Goal: Task Accomplishment & Management: Manage account settings

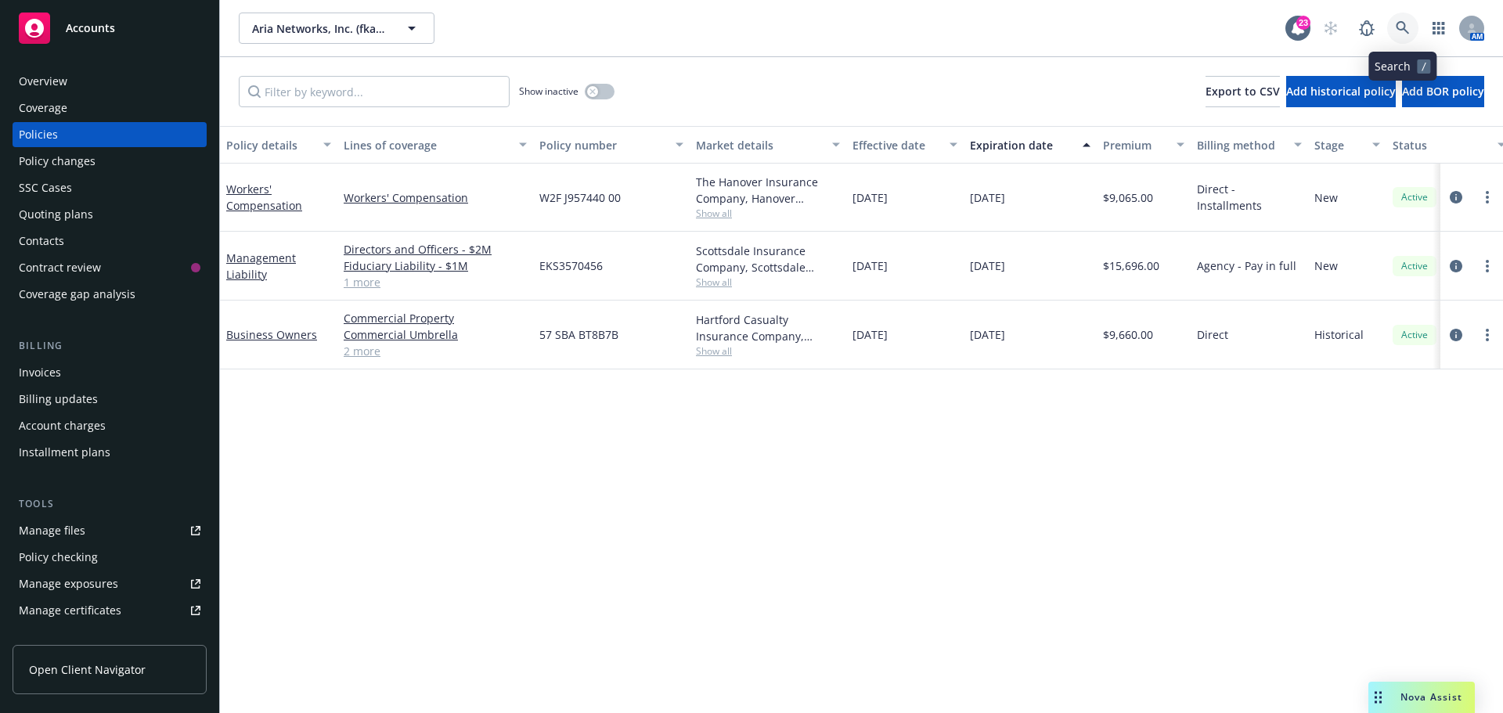
click at [1405, 23] on icon at bounding box center [1403, 28] width 14 height 14
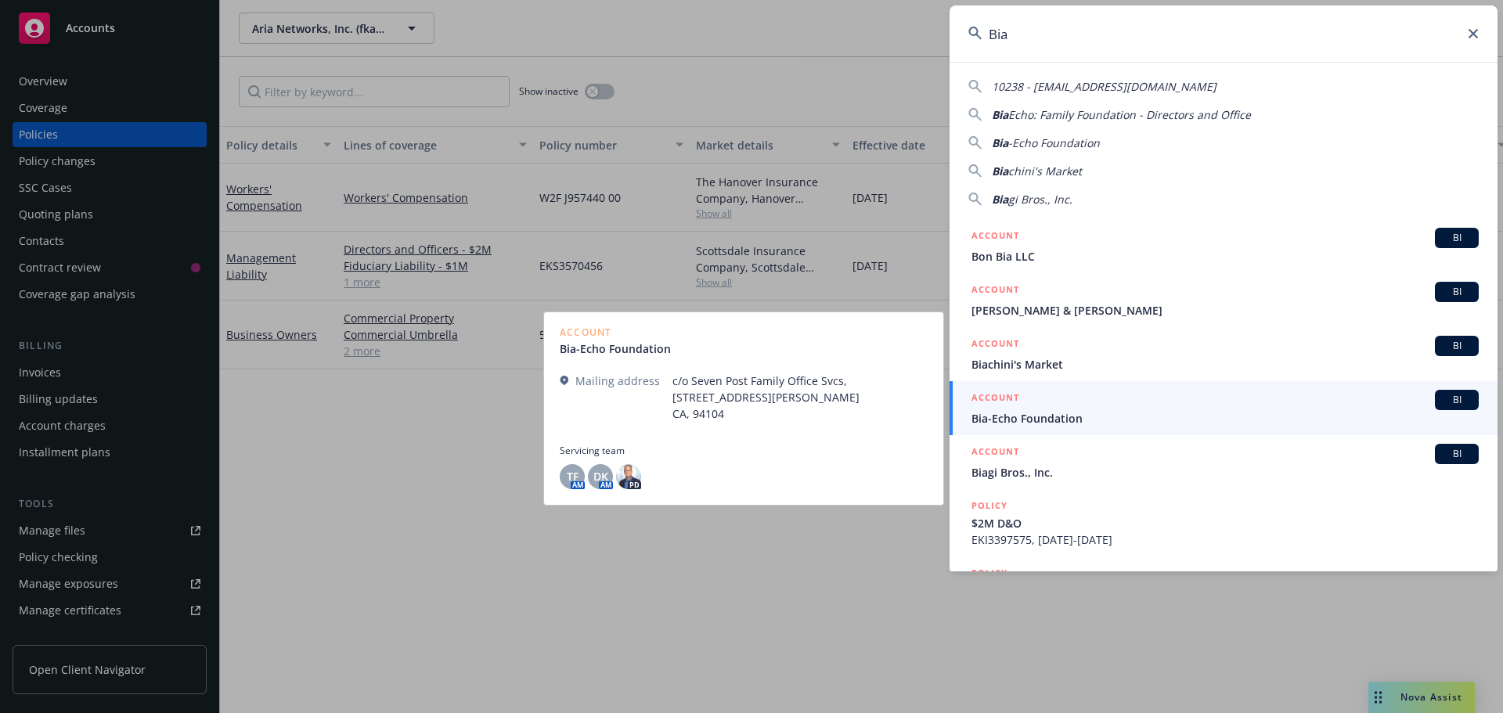
type input "Bia"
click at [1026, 419] on span "Bia-Echo Foundation" at bounding box center [1225, 418] width 507 height 16
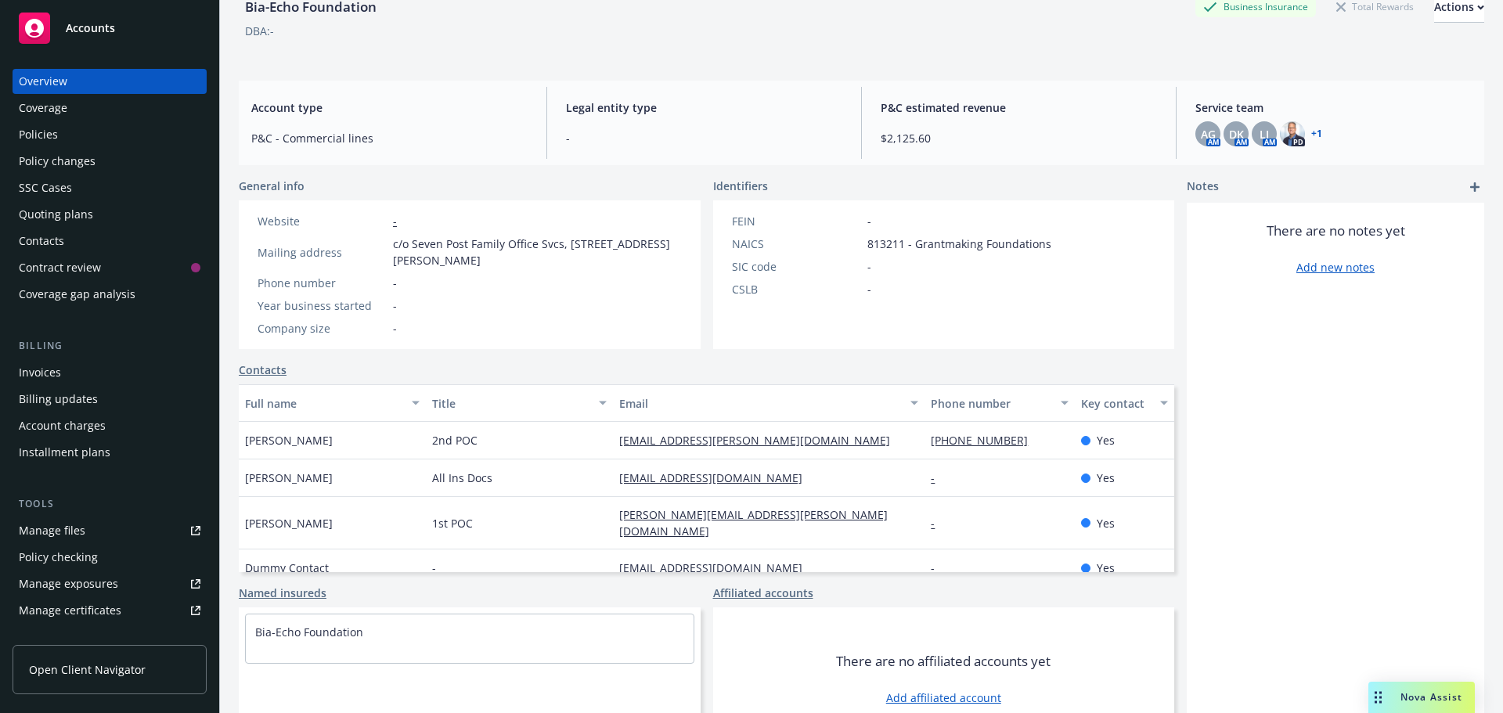
scroll to position [122, 0]
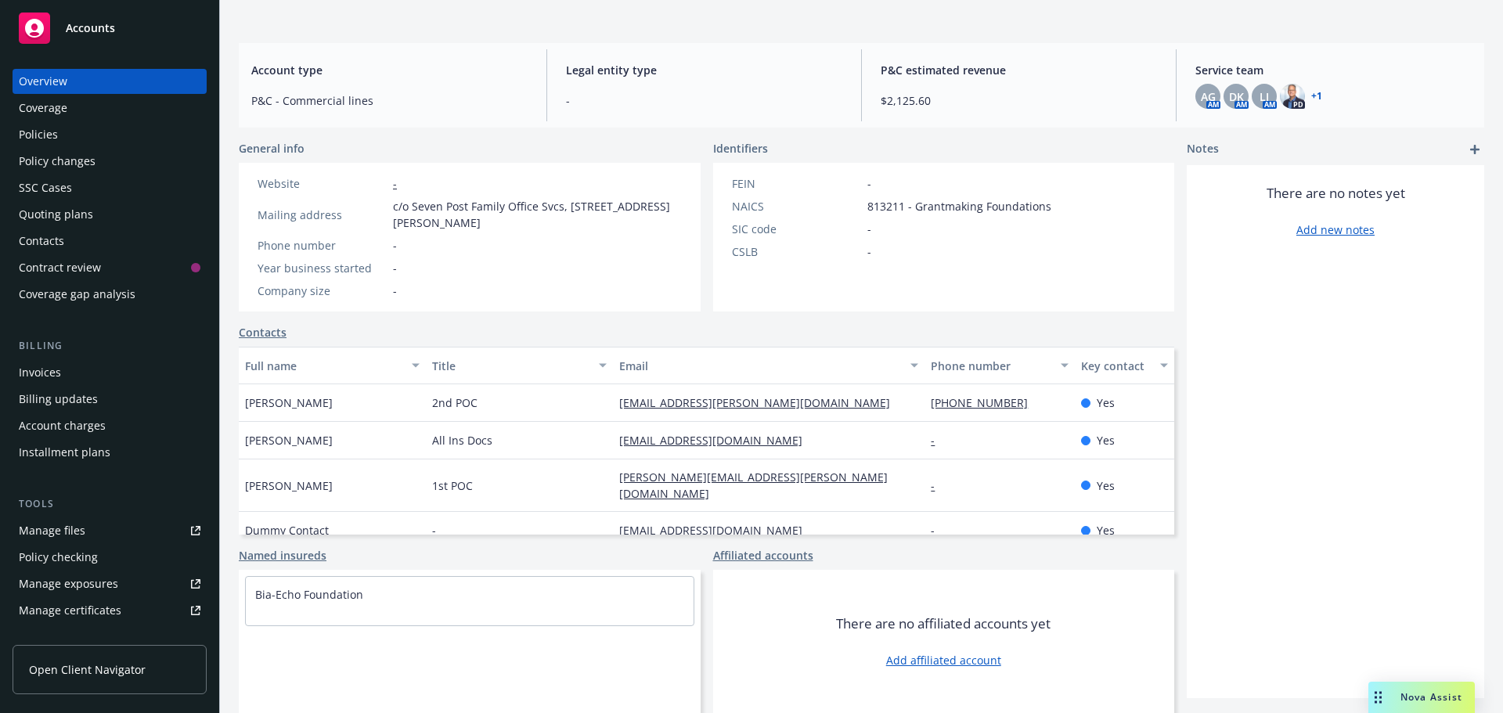
click at [267, 330] on link "Contacts" at bounding box center [263, 332] width 48 height 16
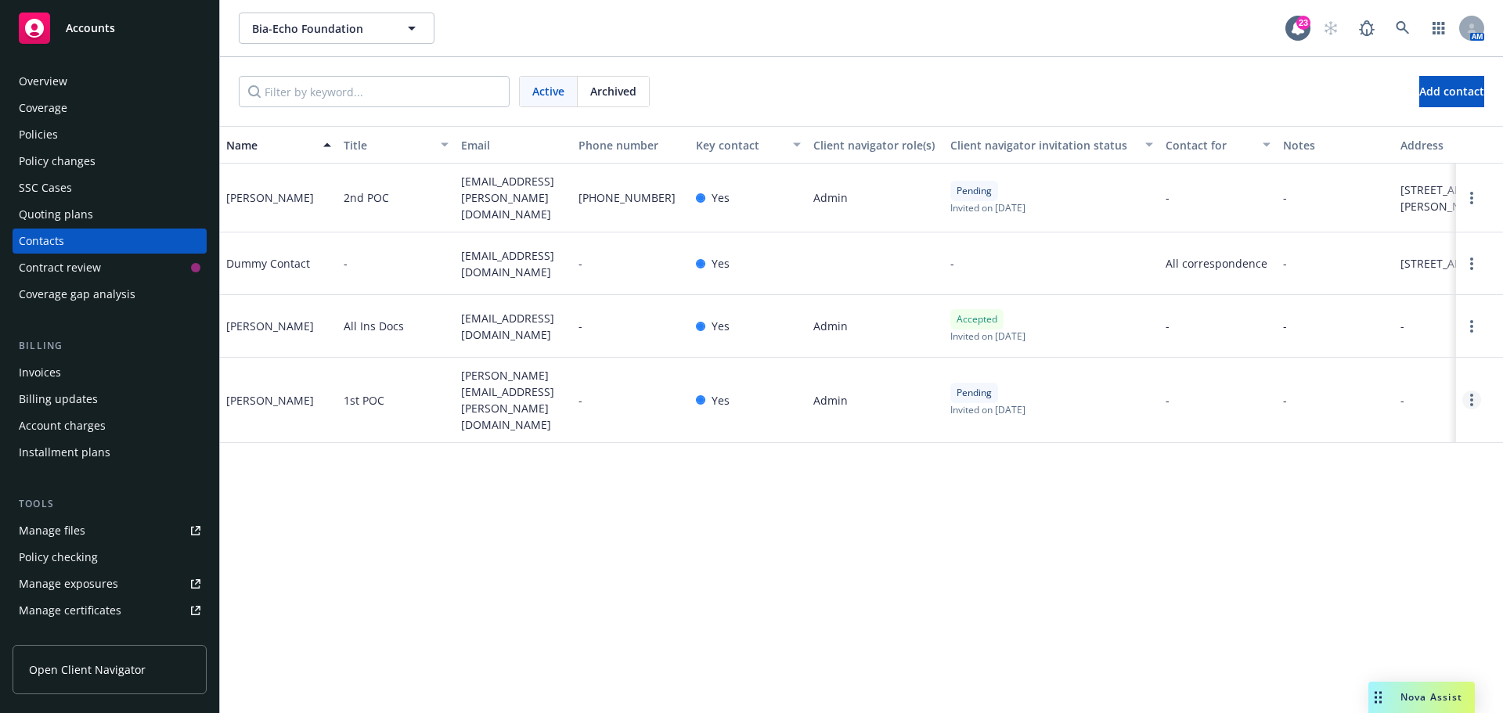
click at [1470, 410] on link "Open options" at bounding box center [1472, 400] width 19 height 19
click at [1374, 401] on link "Archive" at bounding box center [1399, 399] width 121 height 31
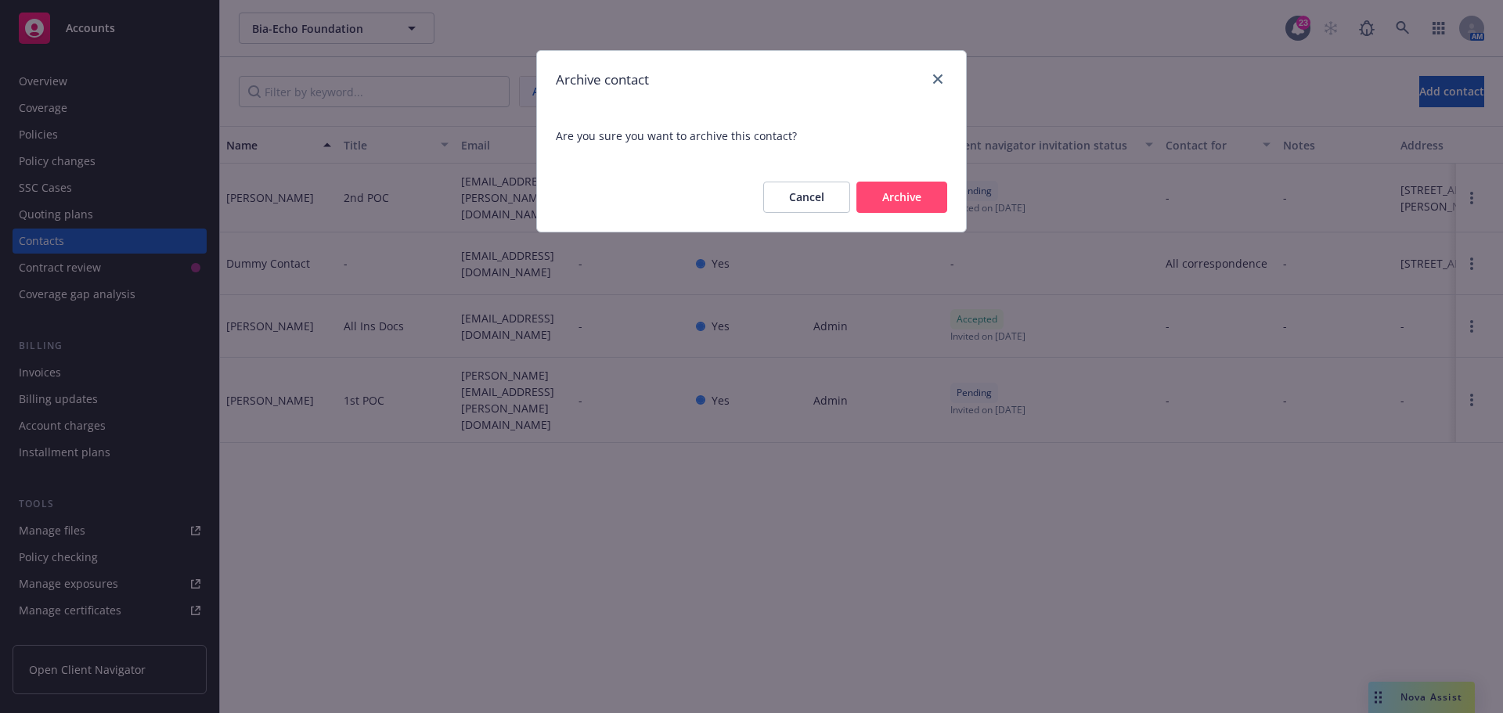
click at [921, 198] on button "Archive" at bounding box center [902, 197] width 91 height 31
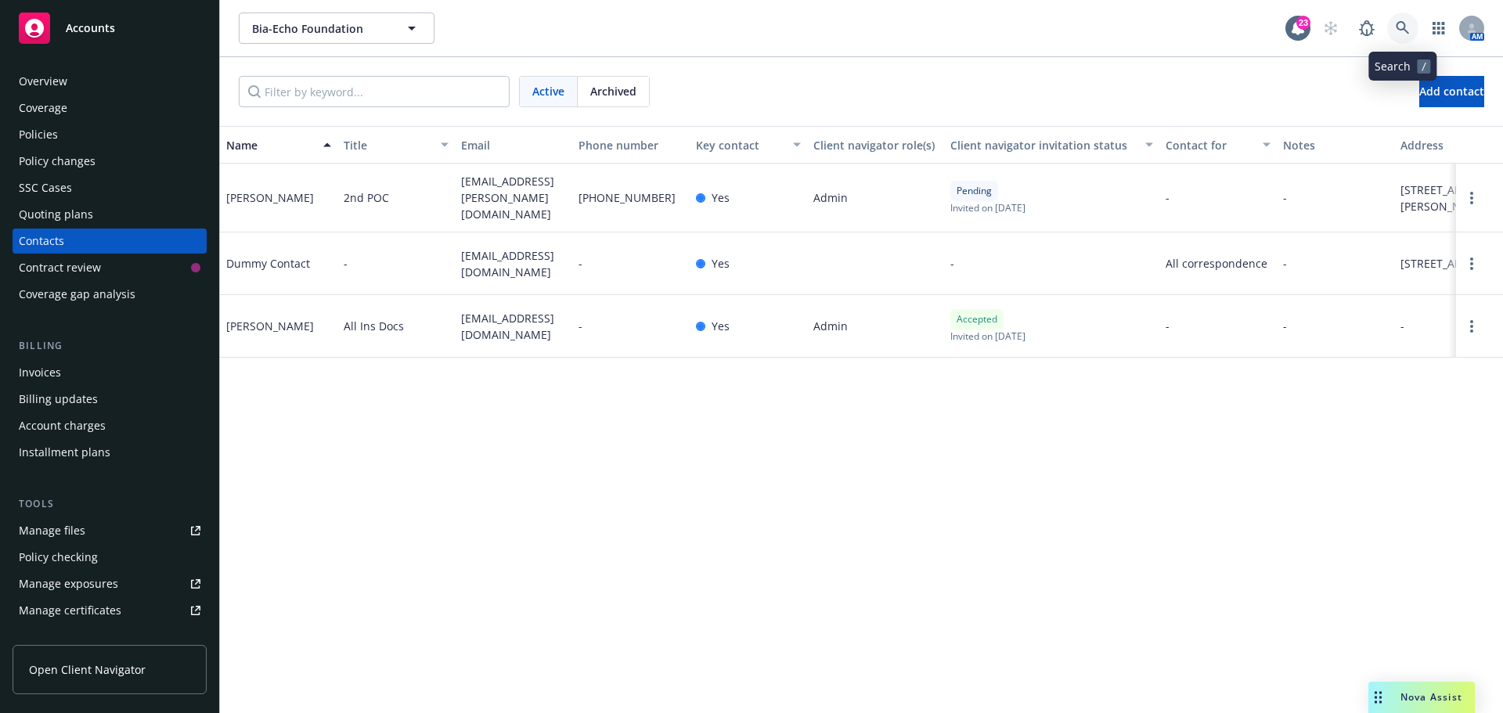
click at [1398, 23] on icon at bounding box center [1402, 27] width 13 height 13
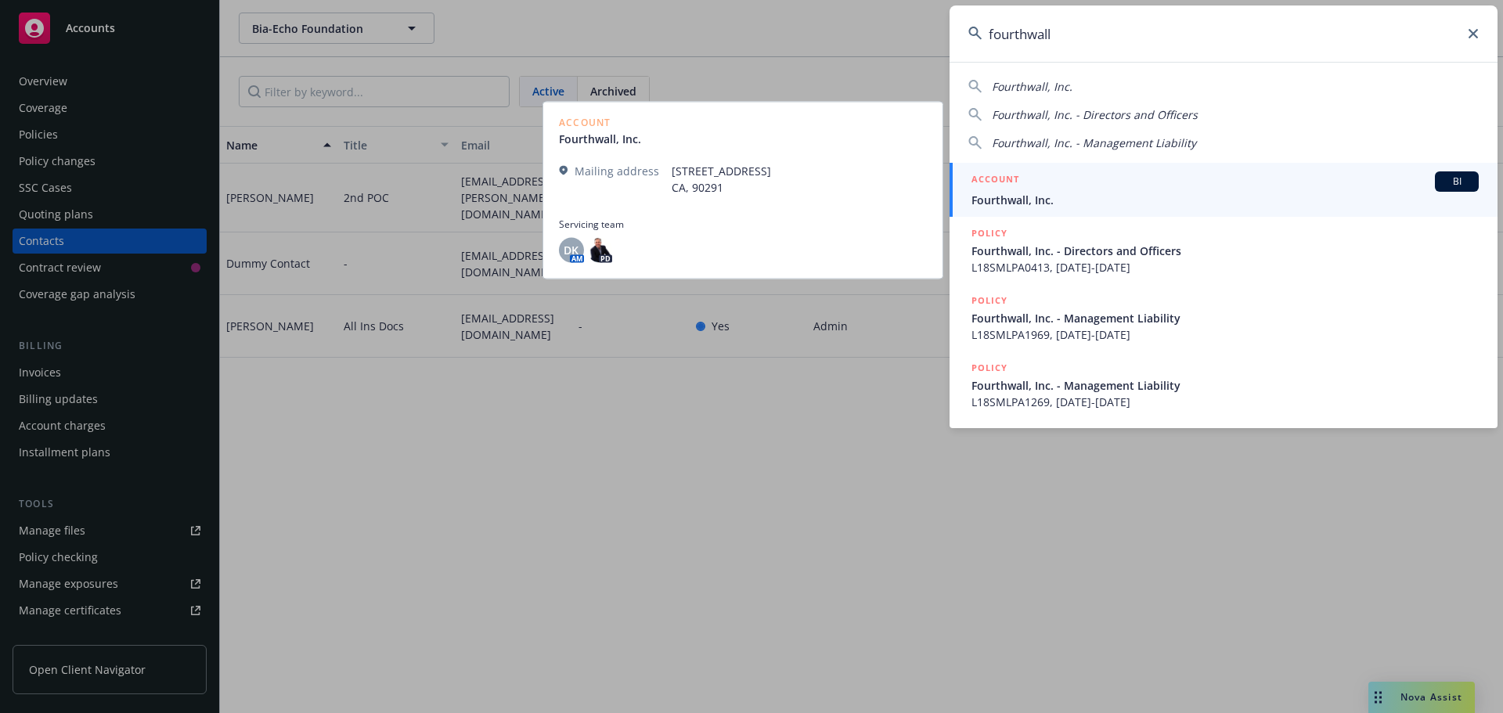
type input "fourthwall"
click at [1012, 196] on span "Fourthwall, Inc." at bounding box center [1225, 200] width 507 height 16
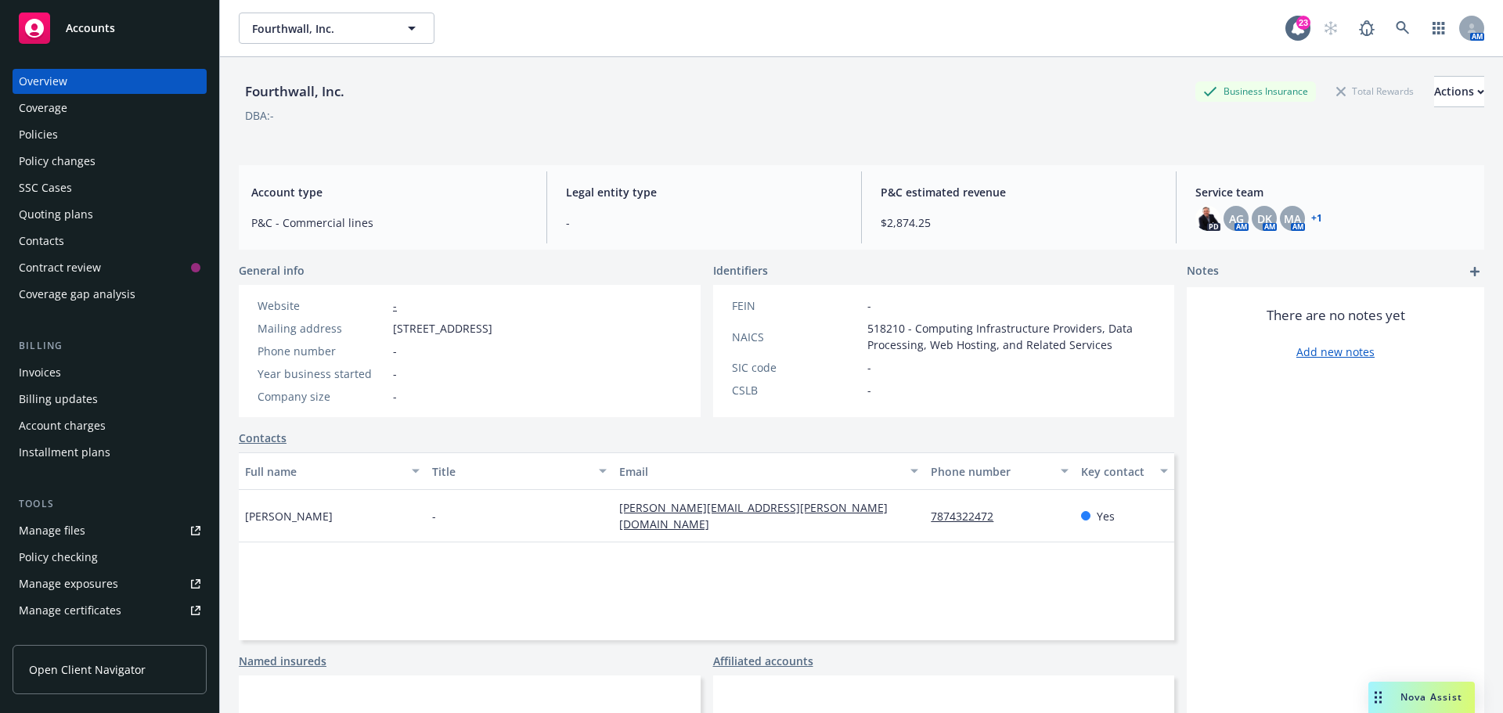
click at [58, 135] on div "Policies" at bounding box center [110, 134] width 182 height 25
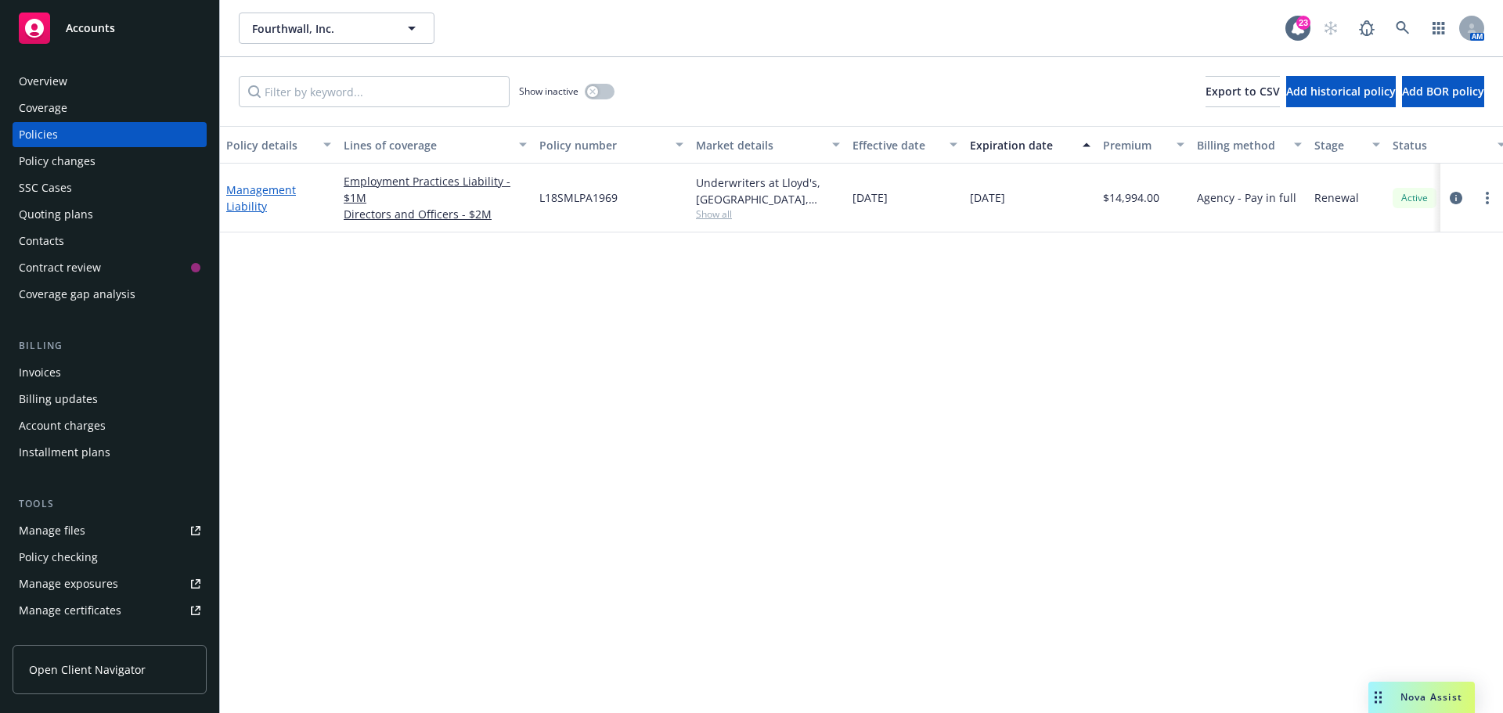
click at [258, 188] on link "Management Liability" at bounding box center [261, 197] width 70 height 31
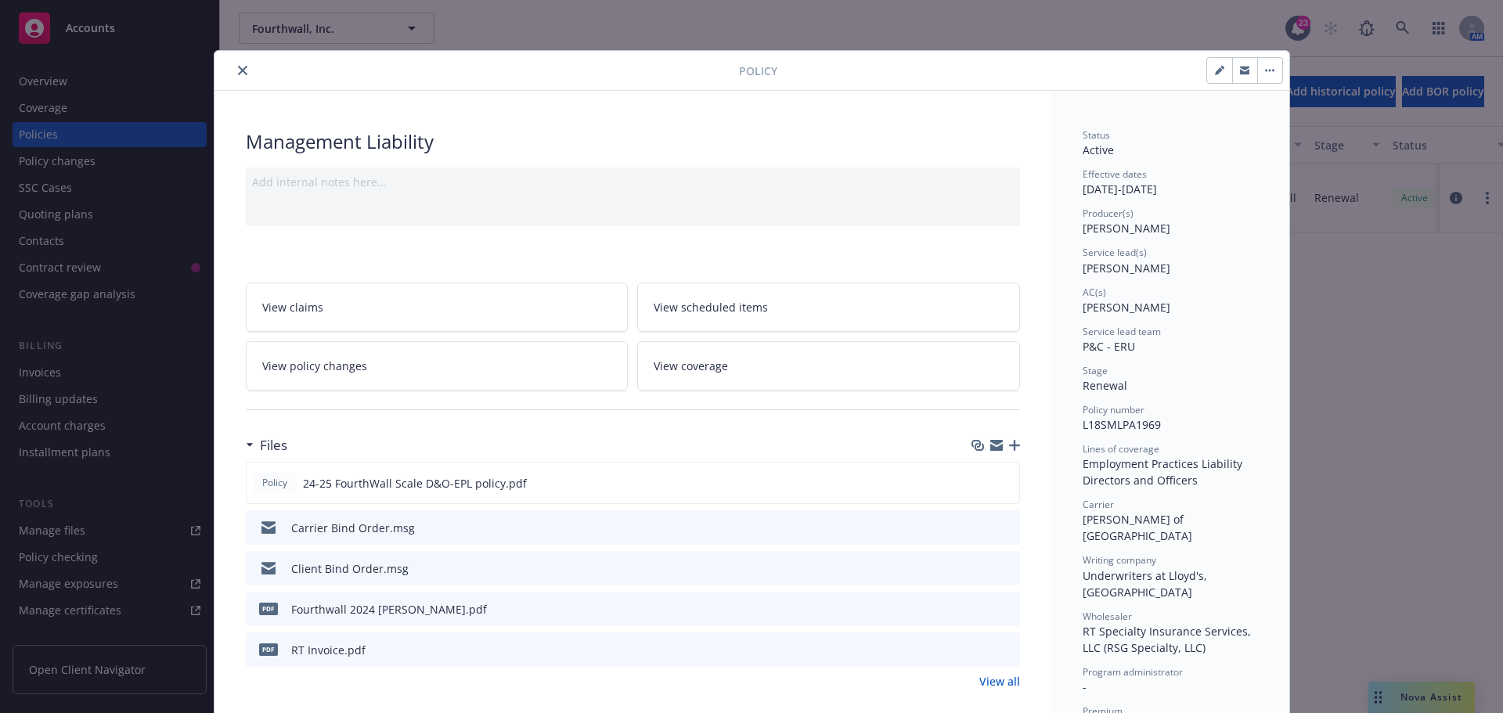
click at [1270, 71] on button "button" at bounding box center [1270, 70] width 25 height 25
click at [238, 70] on icon "close" at bounding box center [242, 70] width 9 height 9
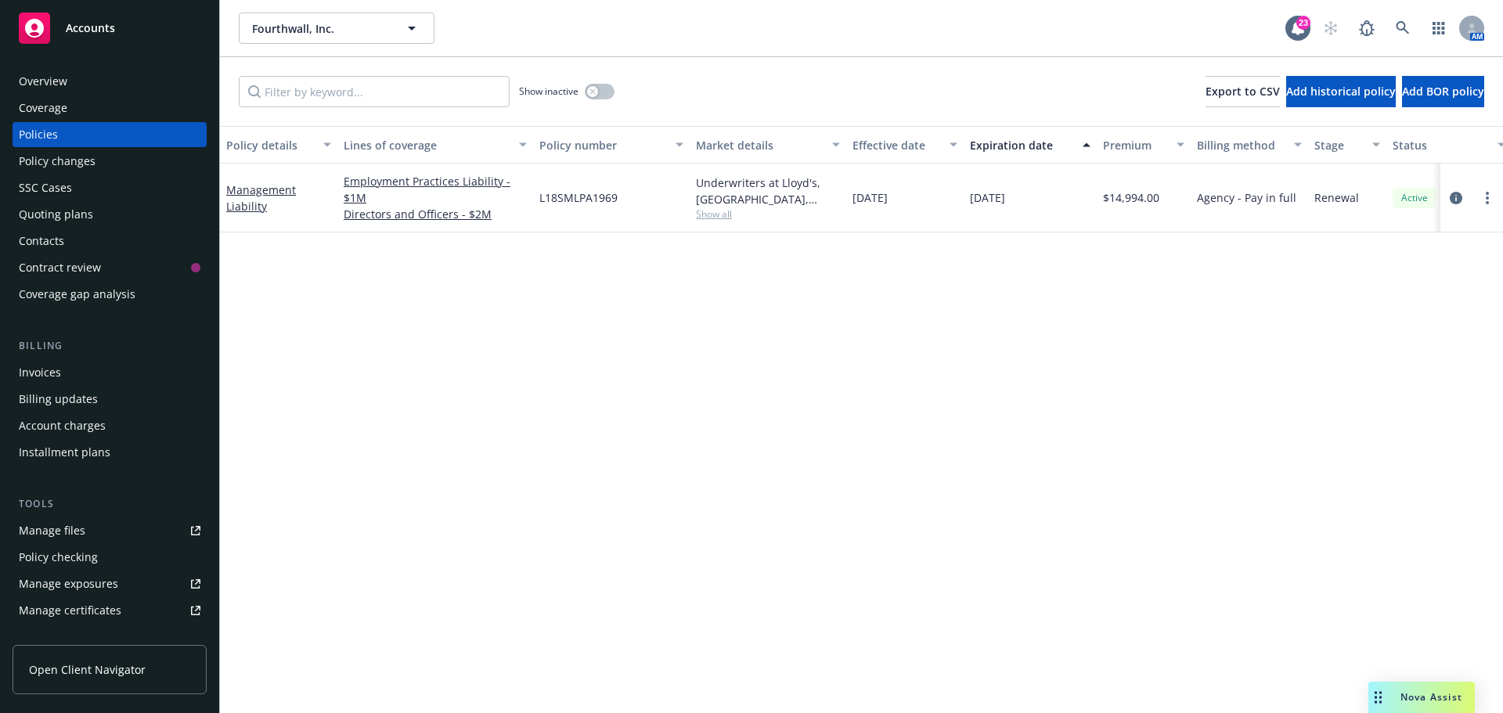
click at [57, 524] on div "Manage files" at bounding box center [52, 530] width 67 height 25
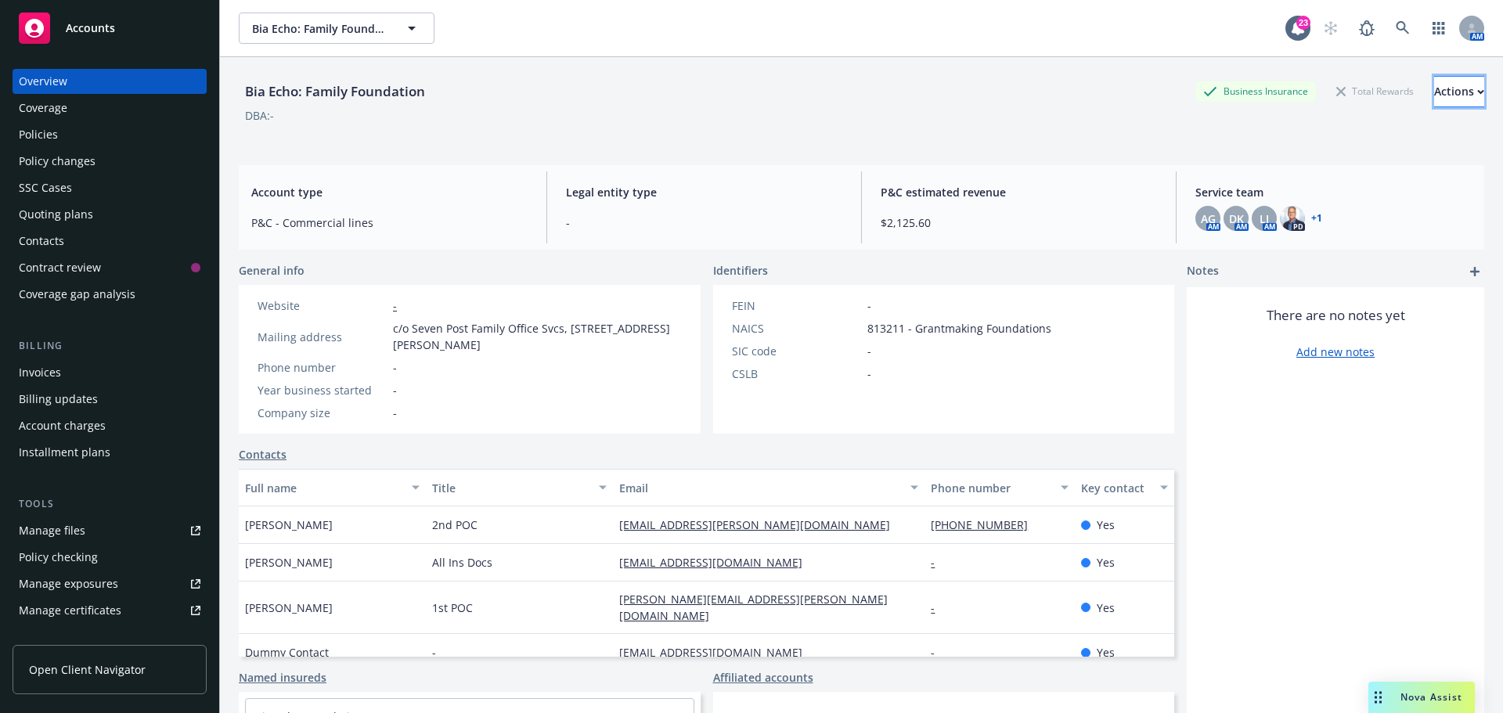
click at [1453, 92] on button "Actions" at bounding box center [1459, 91] width 50 height 31
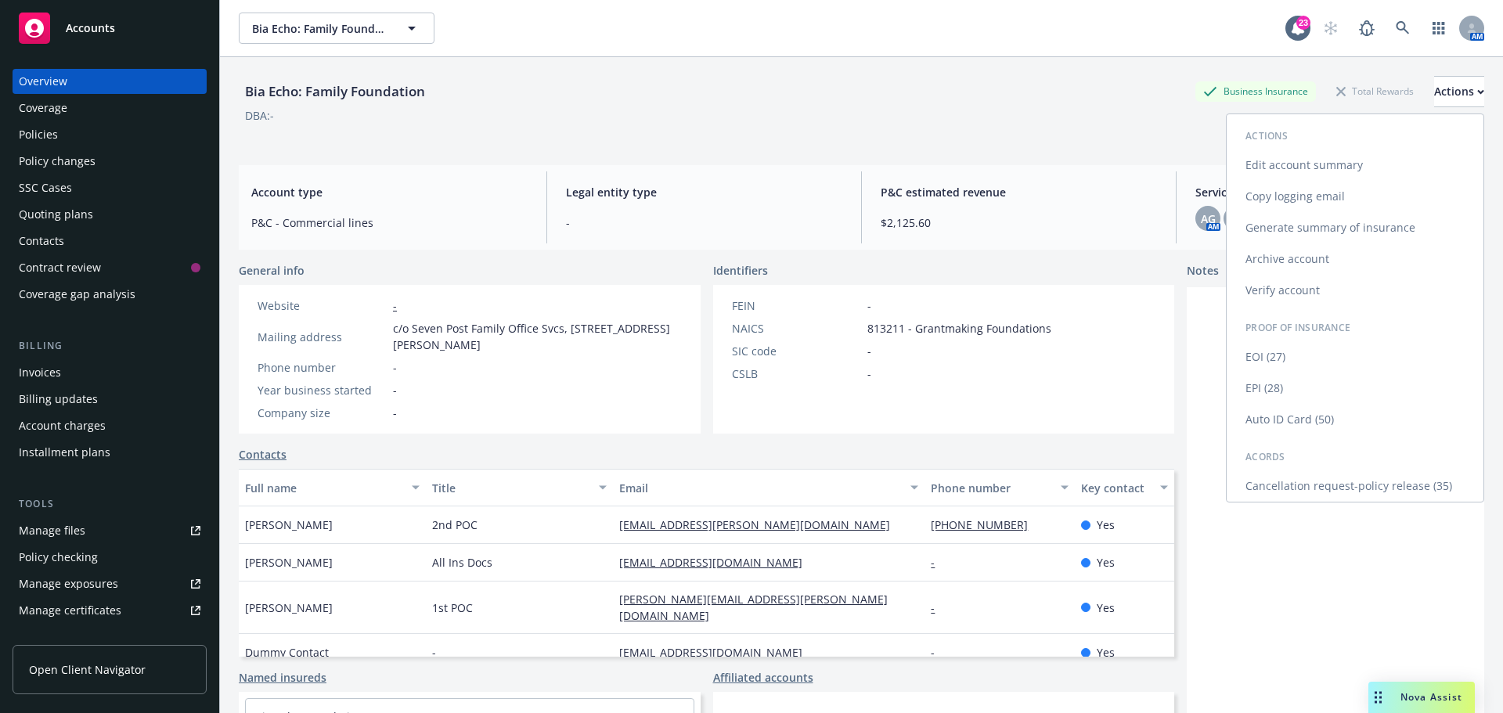
click at [1291, 164] on link "Edit account summary" at bounding box center [1355, 165] width 257 height 31
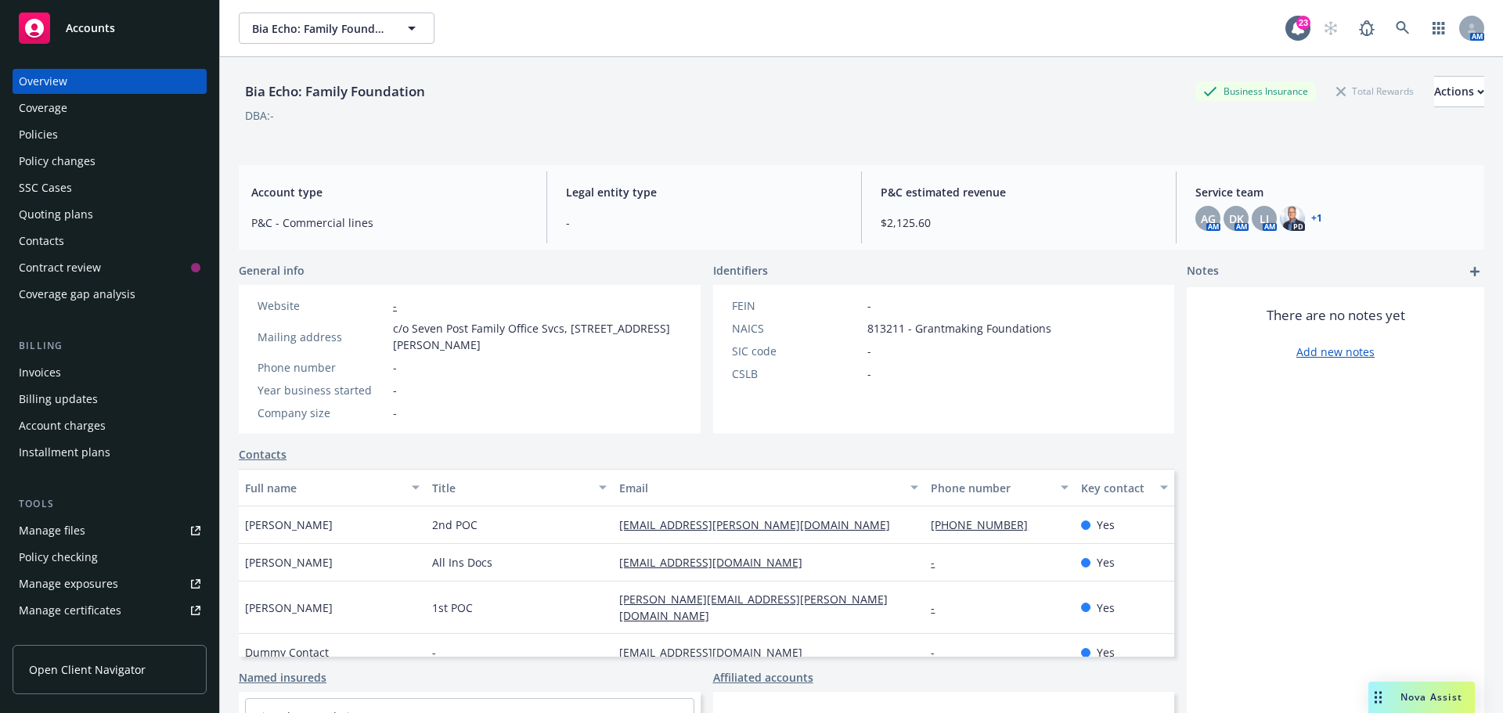
select select "US"
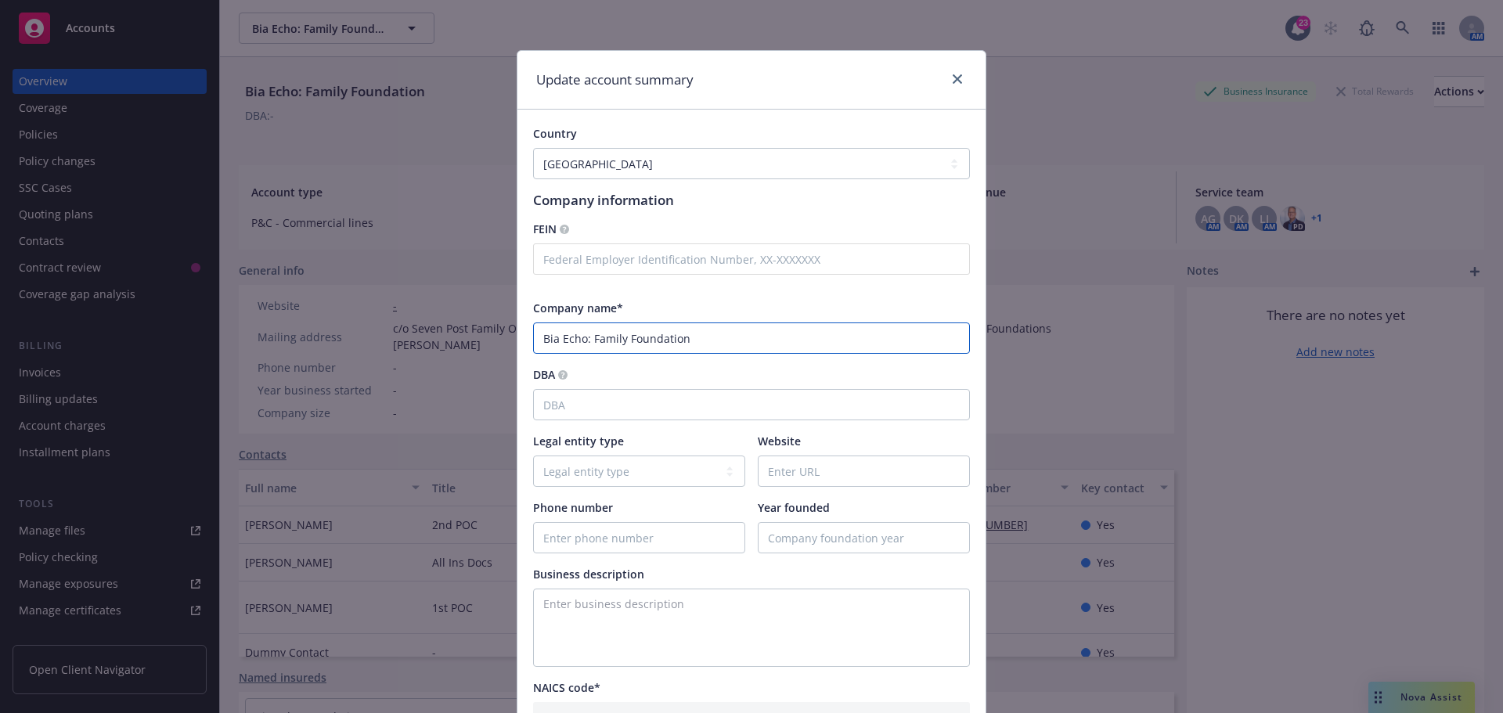
click at [560, 340] on input "Bia Echo: Family Foundation" at bounding box center [751, 338] width 437 height 31
click at [581, 341] on input "Bia-Echo: Family Foundation" at bounding box center [751, 338] width 437 height 31
click at [594, 340] on input "Bia-Echo Family Foundation" at bounding box center [751, 338] width 437 height 31
type input "Bia-Echo: Family Foundation"
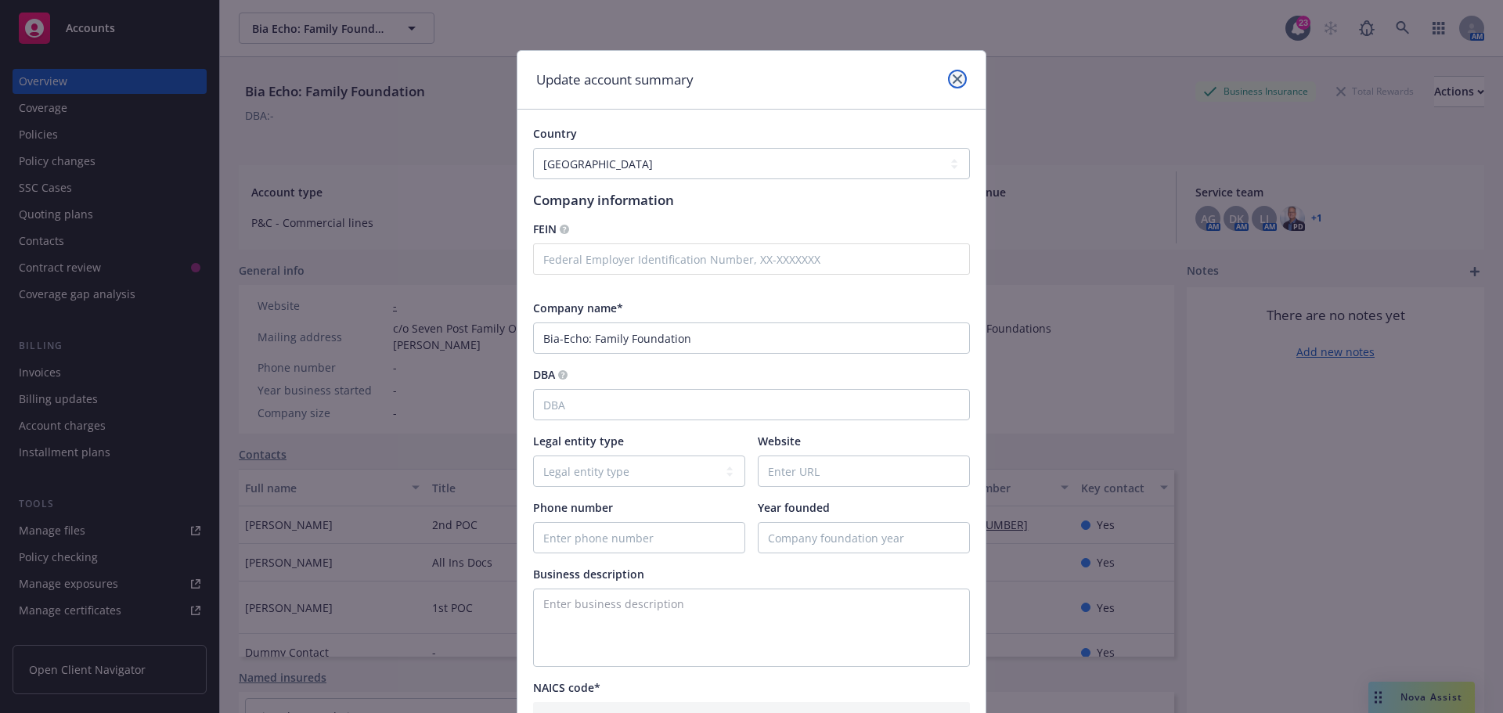
click at [955, 78] on icon "close" at bounding box center [957, 78] width 9 height 9
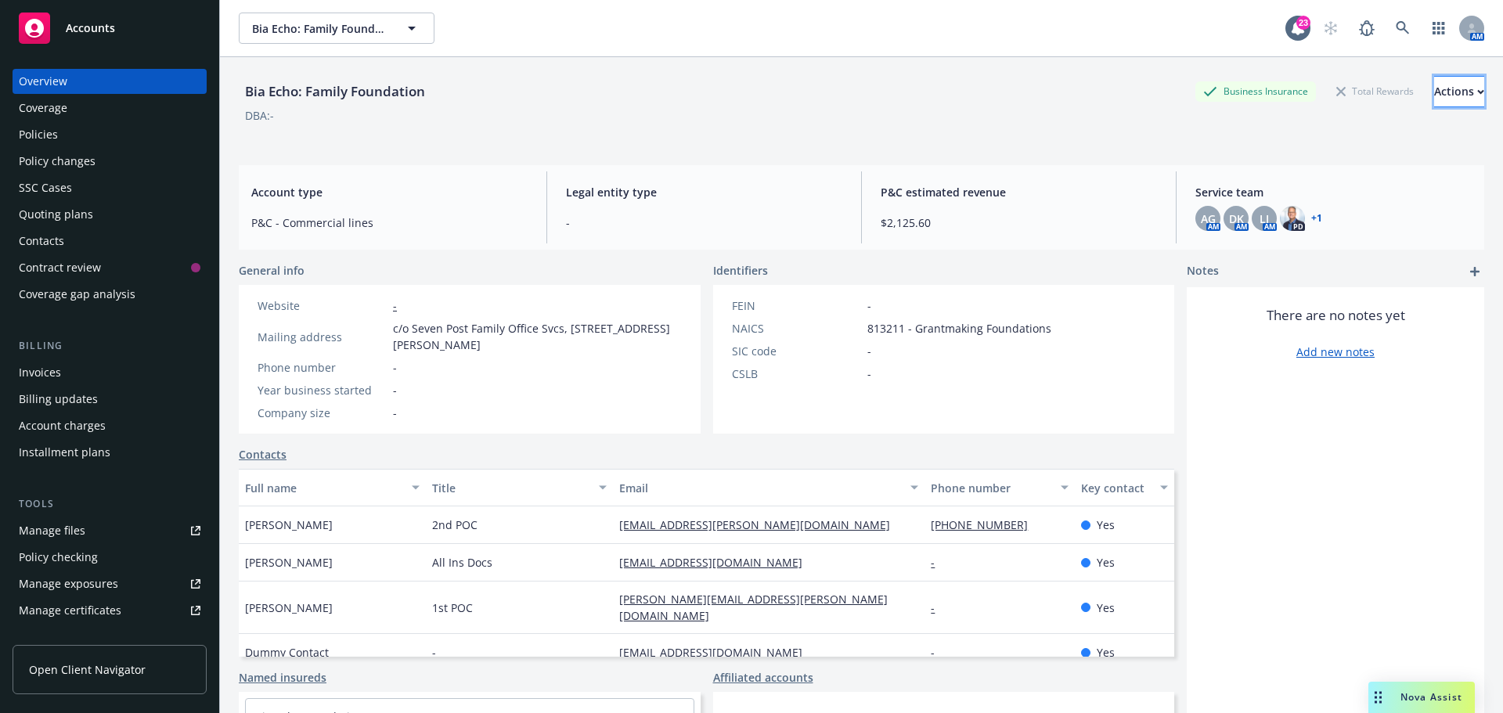
click at [1444, 96] on div "Actions" at bounding box center [1459, 92] width 50 height 30
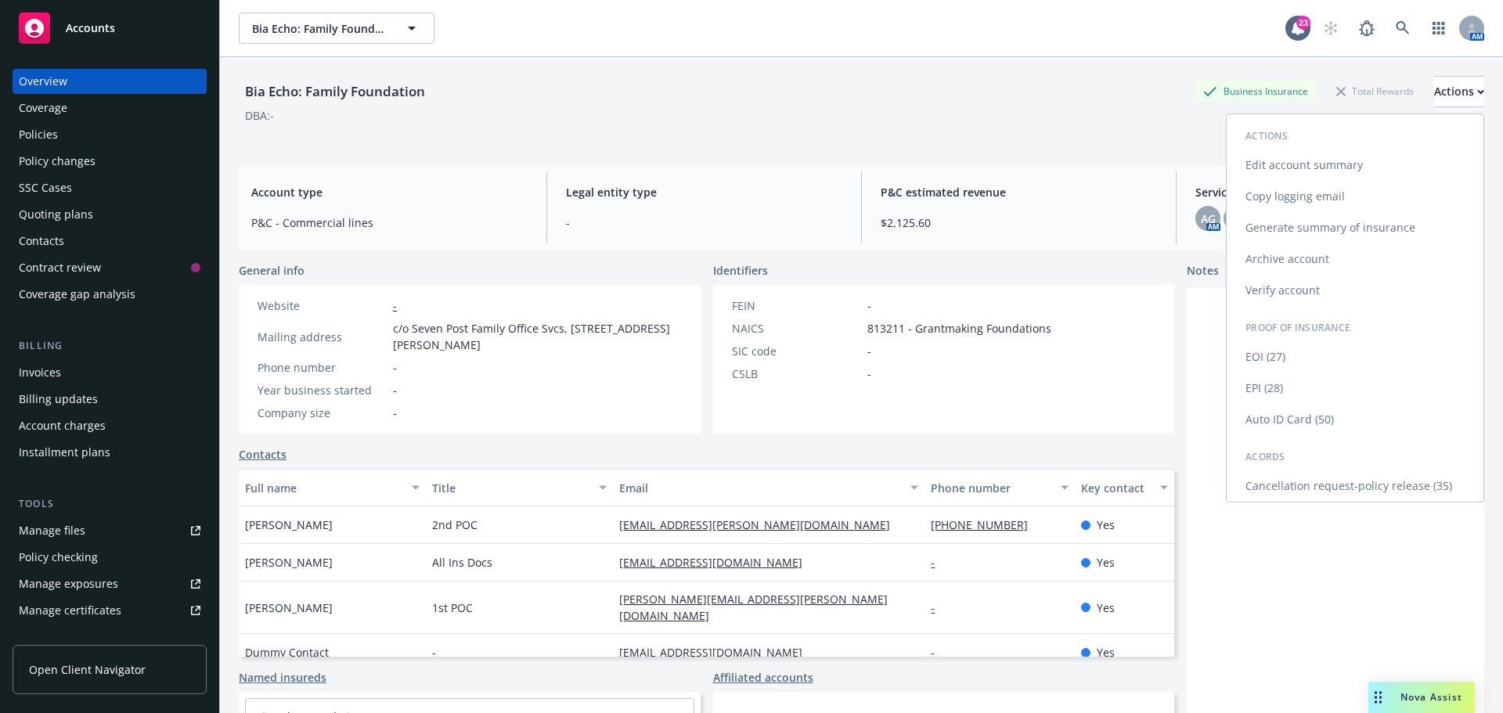
click at [1292, 161] on link "Edit account summary" at bounding box center [1355, 165] width 257 height 31
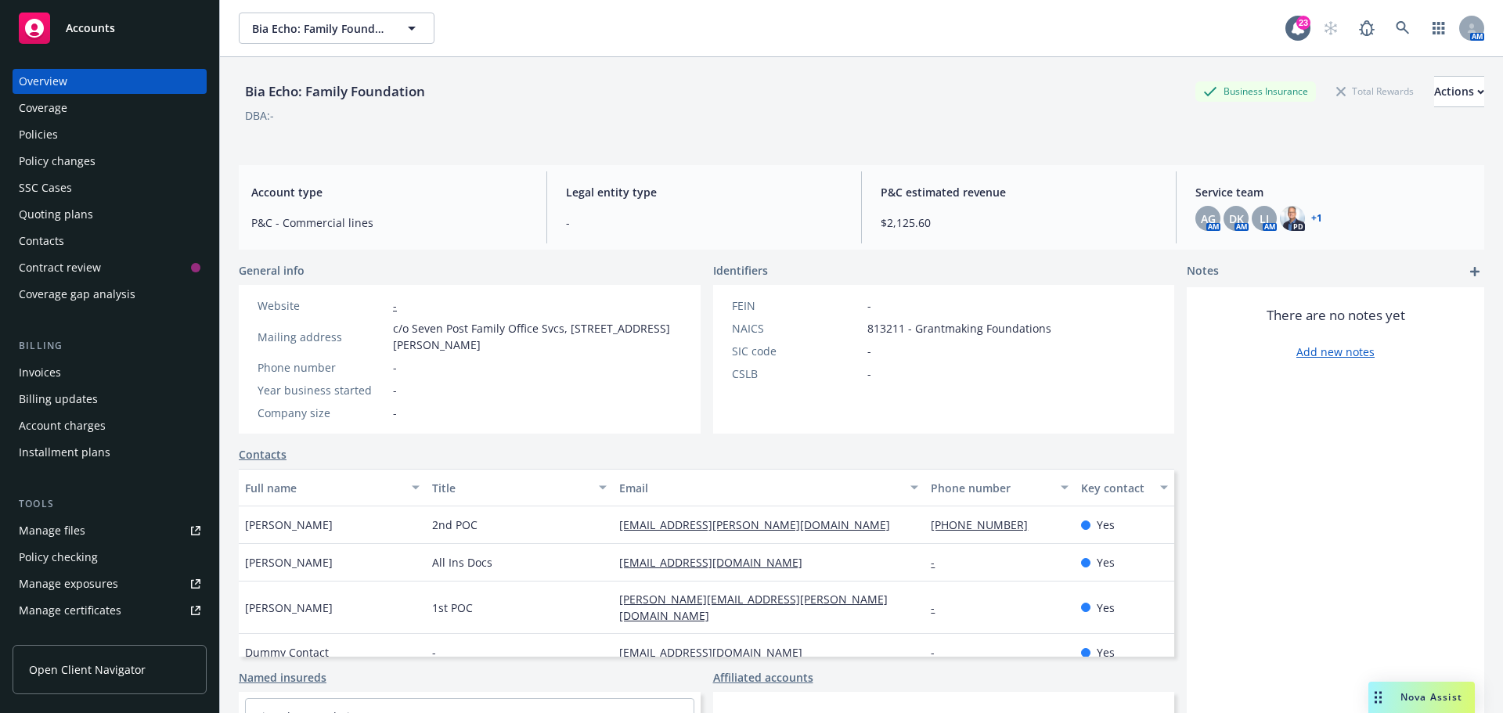
select select "US"
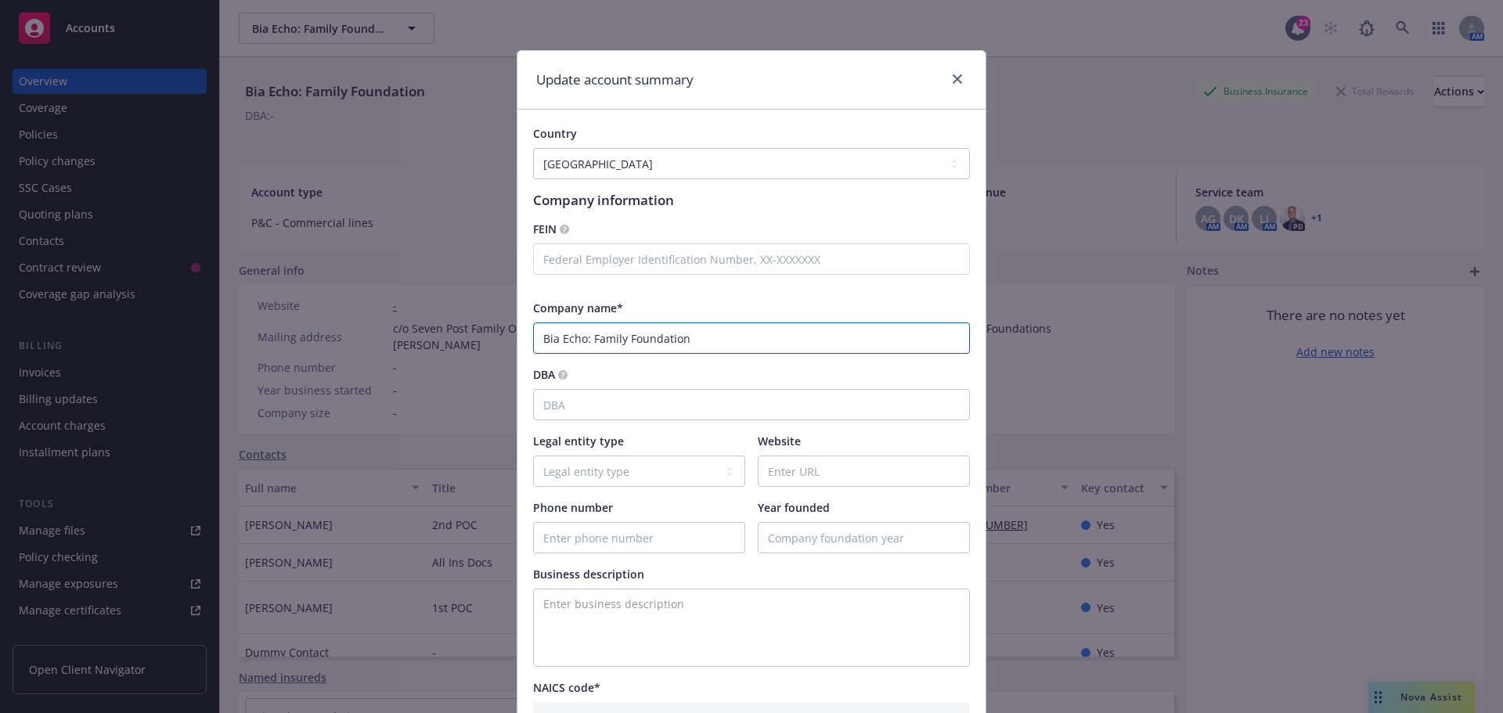
click at [579, 337] on input "Bia Echo: Family Foundation" at bounding box center [751, 338] width 437 height 31
click at [560, 337] on input "Bia Echo Foundation" at bounding box center [751, 338] width 437 height 31
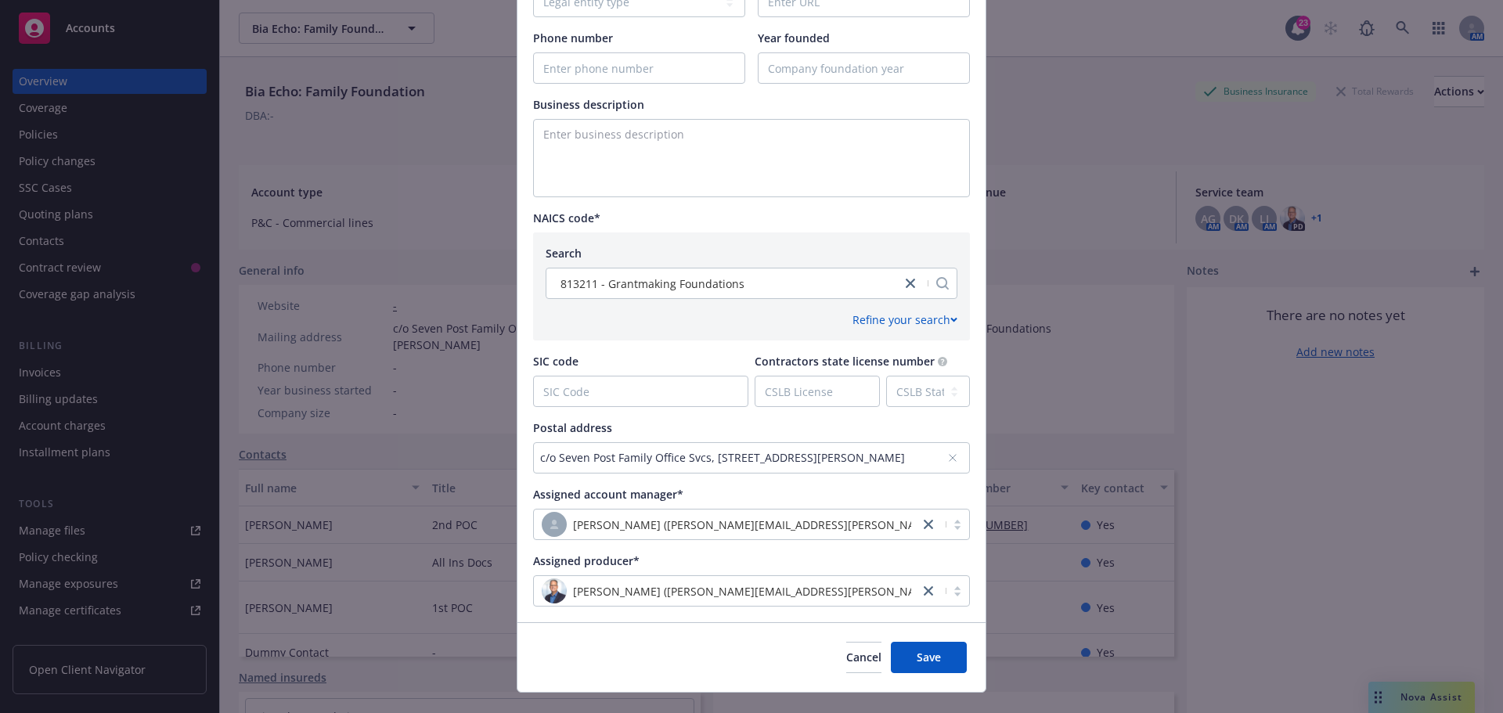
scroll to position [500, 0]
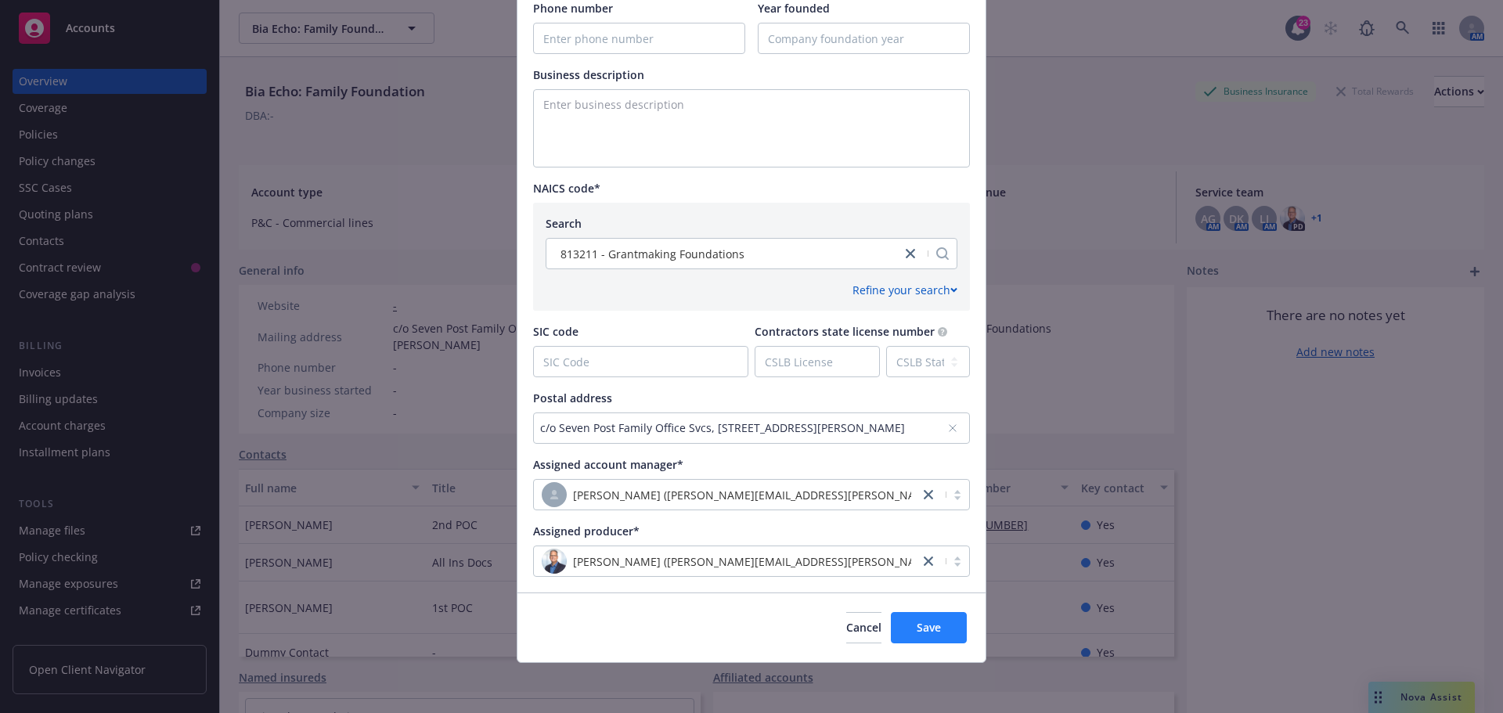
type input "Bia-Echo Foundation"
click at [922, 633] on span "Save" at bounding box center [929, 627] width 24 height 15
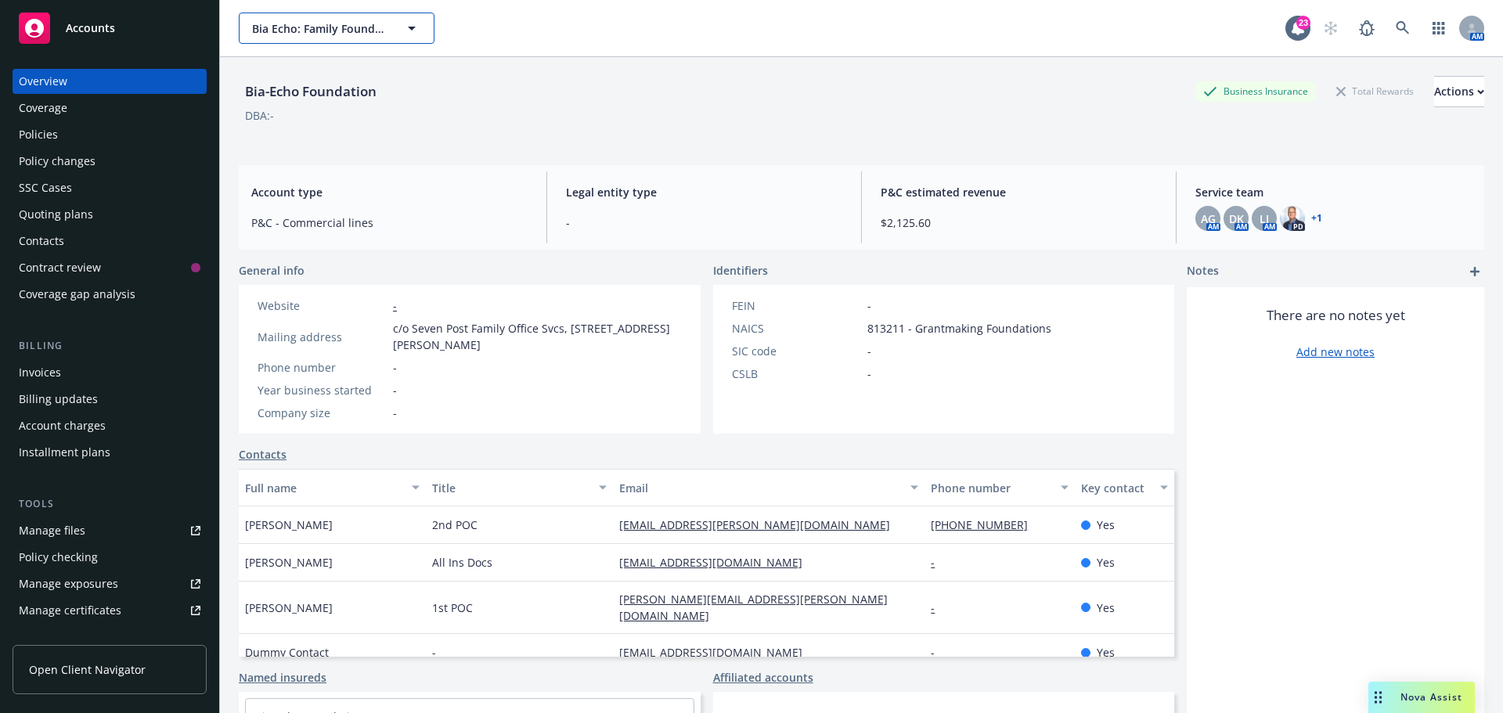
click at [321, 34] on span "Bia Echo: Family Foundation" at bounding box center [319, 28] width 135 height 16
type input "bri-echo"
click at [284, 27] on input "bri-echo" at bounding box center [334, 28] width 138 height 16
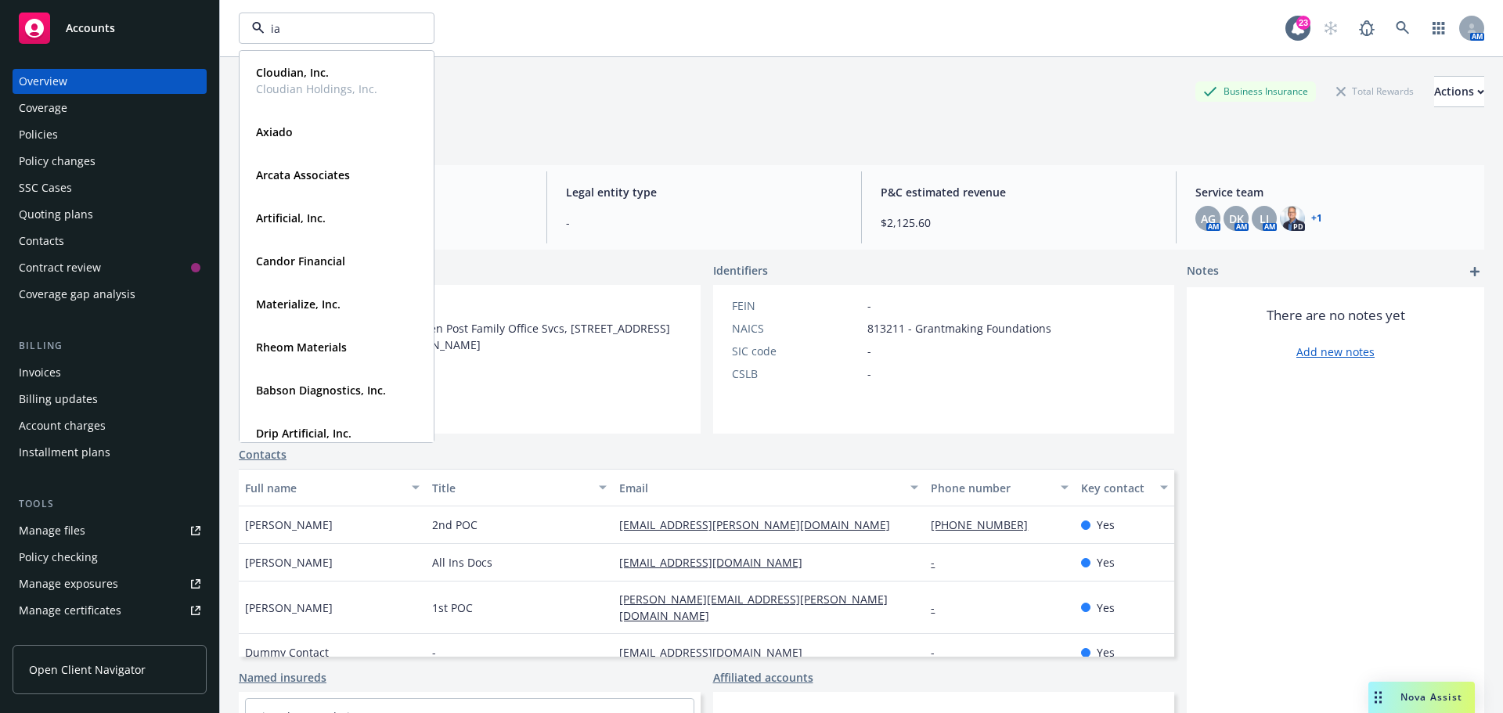
type input "i"
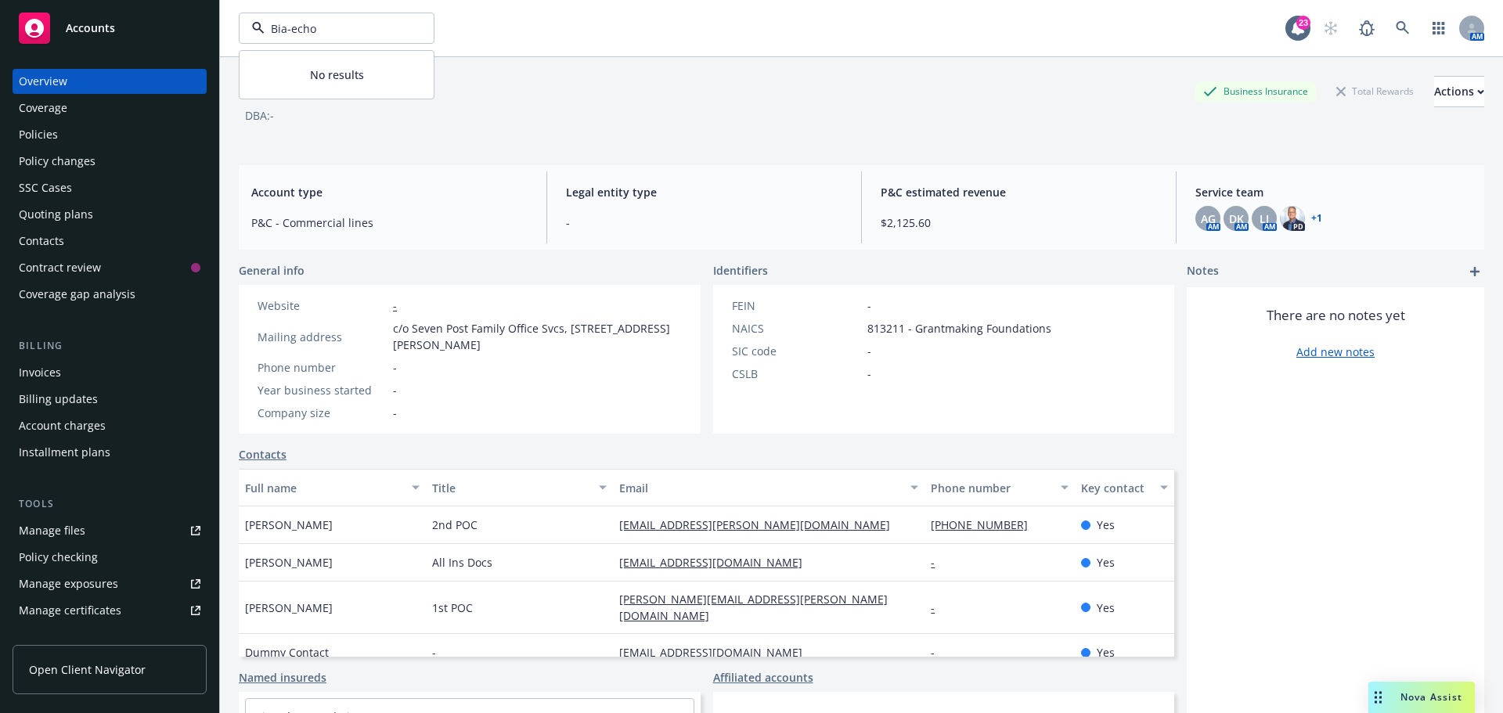
type input "Bia-echo"
click at [1434, 92] on div "Actions" at bounding box center [1459, 92] width 50 height 30
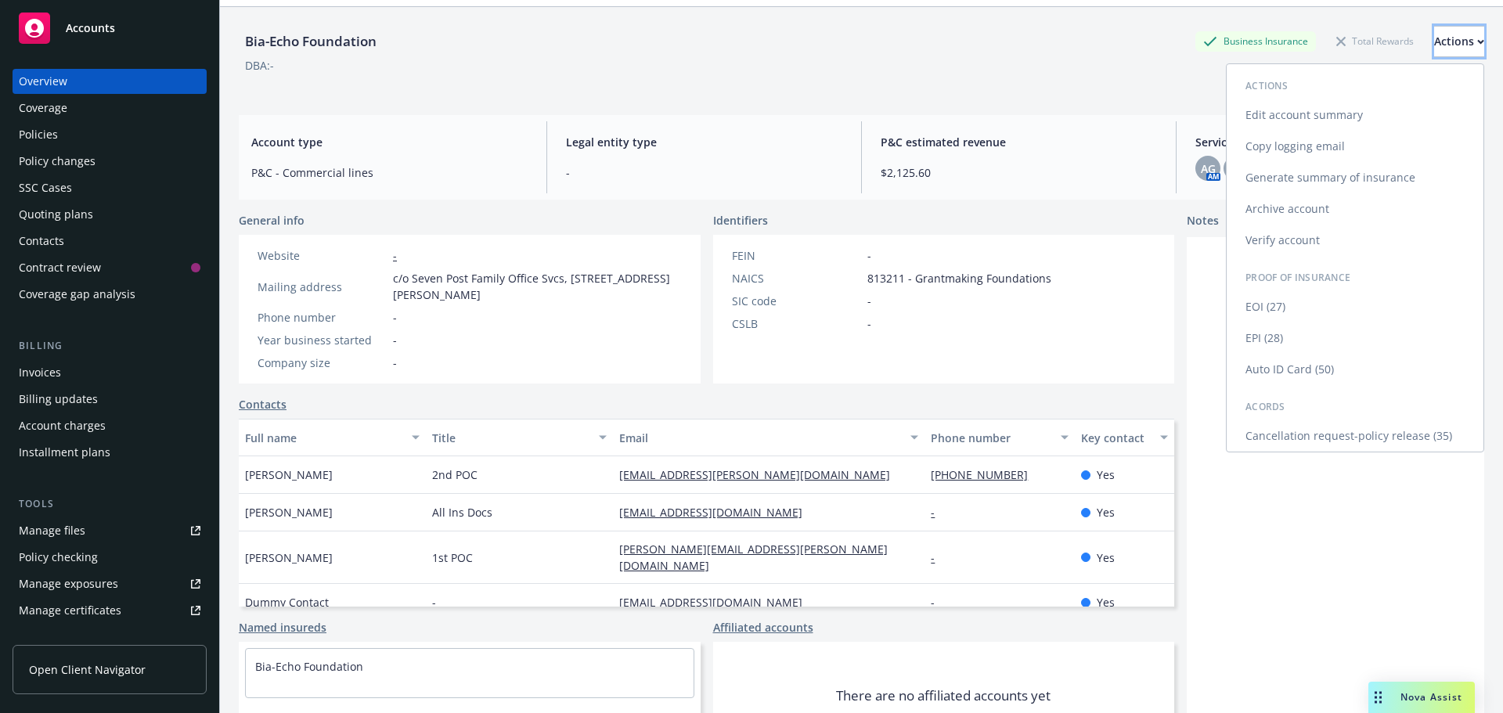
scroll to position [0, 0]
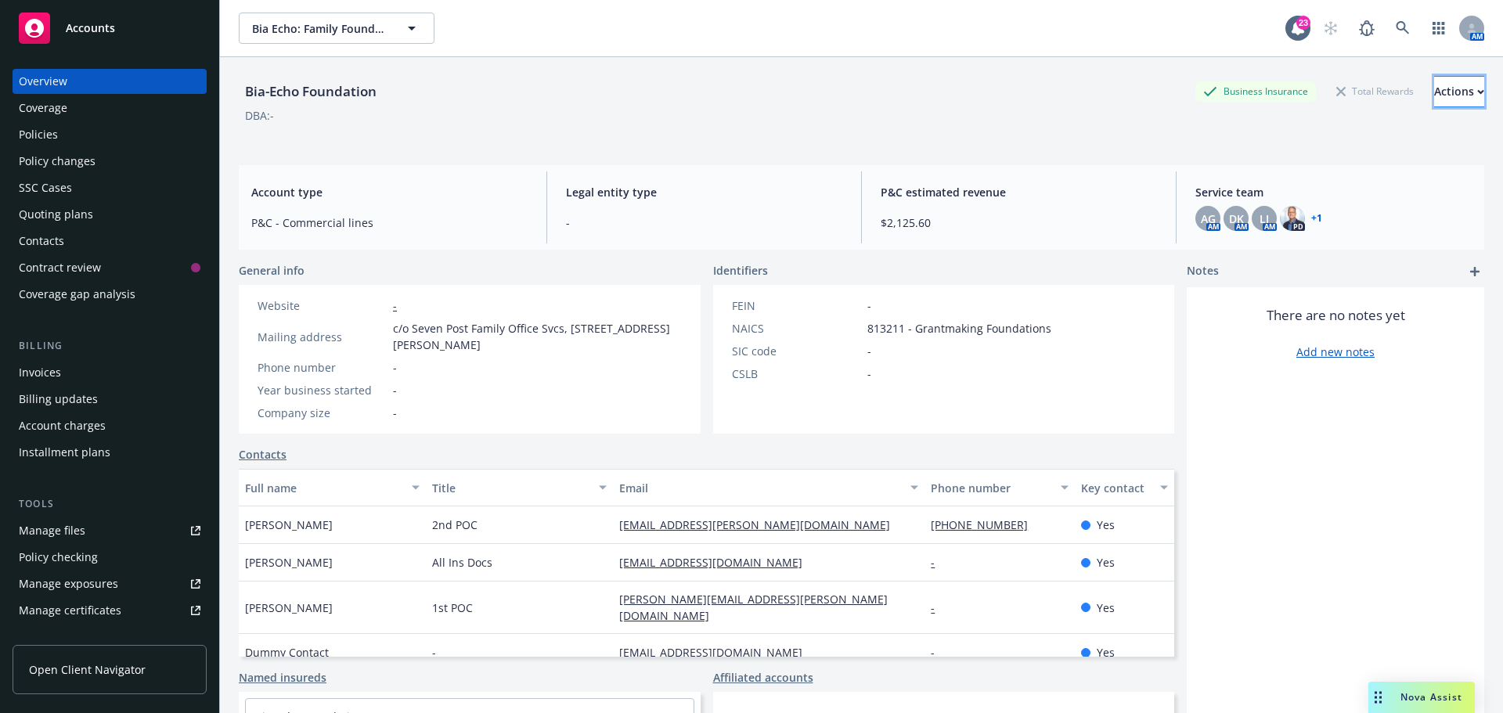
click at [1434, 89] on div "Actions" at bounding box center [1459, 92] width 50 height 30
click at [887, 97] on div "Bia-Echo Foundation Business Insurance Total Rewards Actions Actions Edit accou…" at bounding box center [862, 91] width 1246 height 31
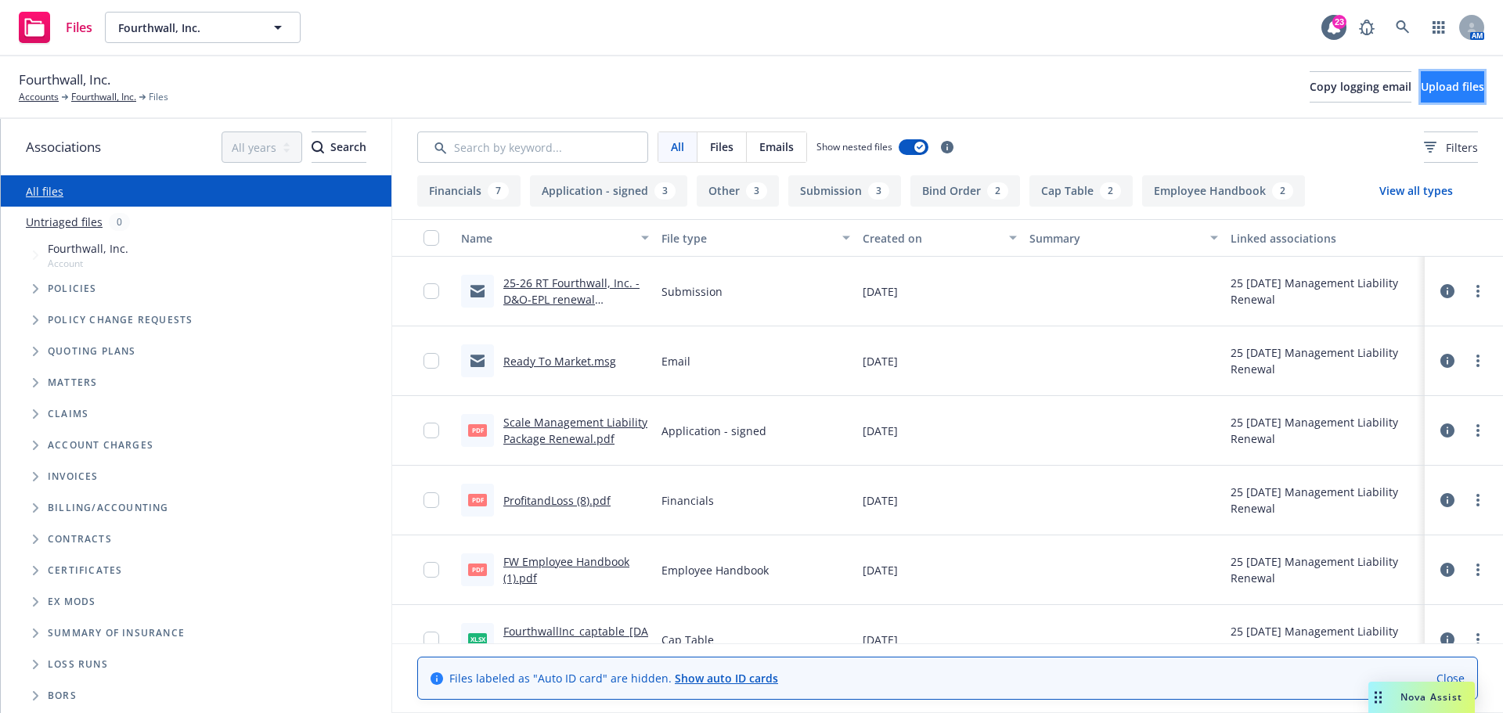
click at [1426, 90] on span "Upload files" at bounding box center [1452, 86] width 63 height 15
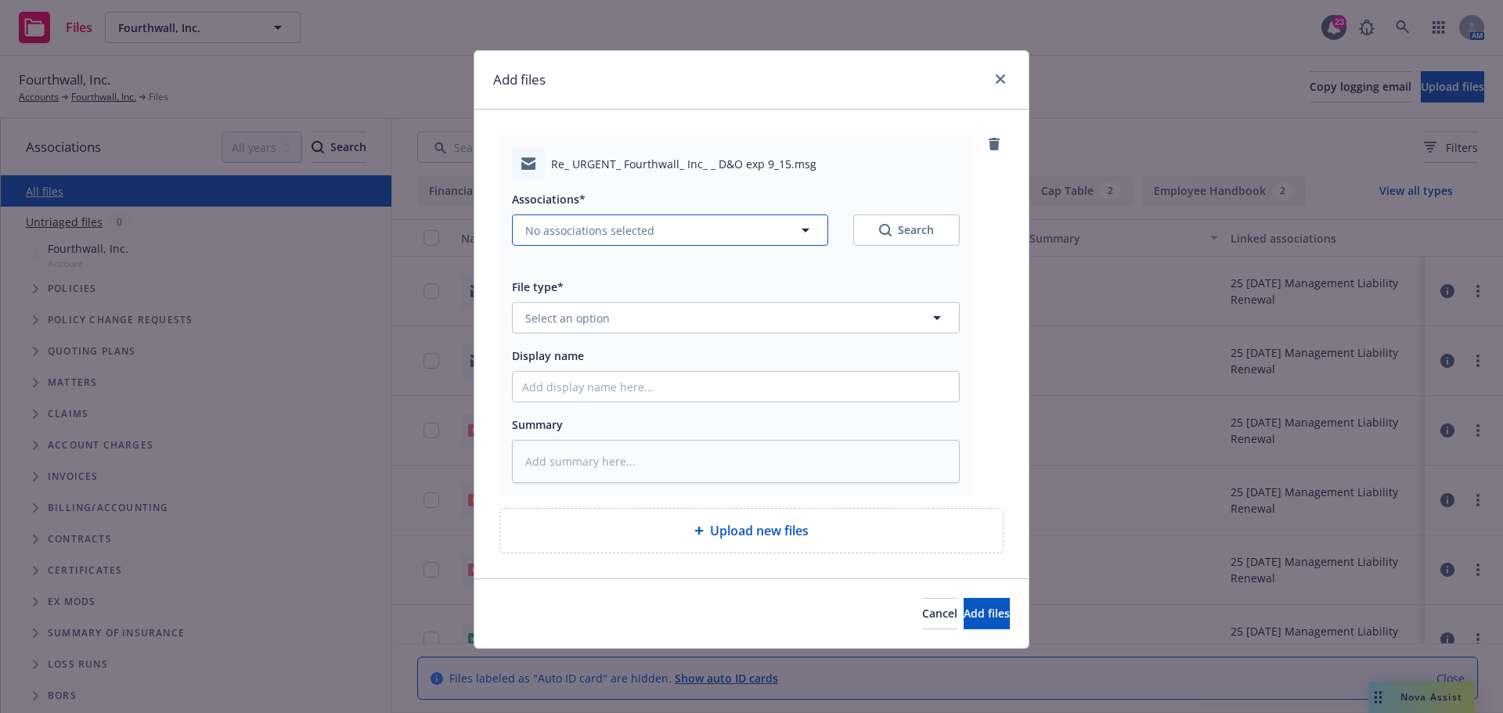
click at [809, 226] on icon "button" at bounding box center [805, 230] width 19 height 19
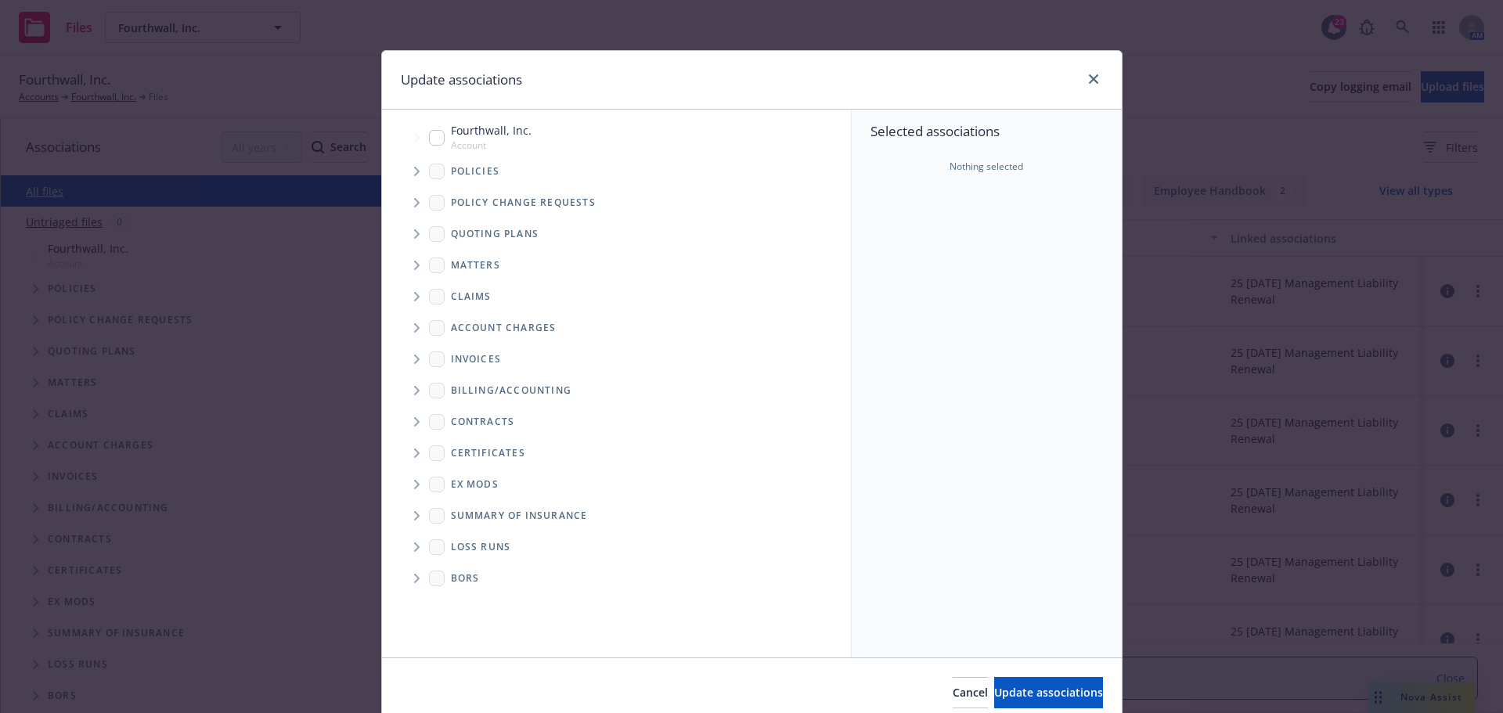
click at [414, 173] on icon "Tree Example" at bounding box center [417, 171] width 6 height 9
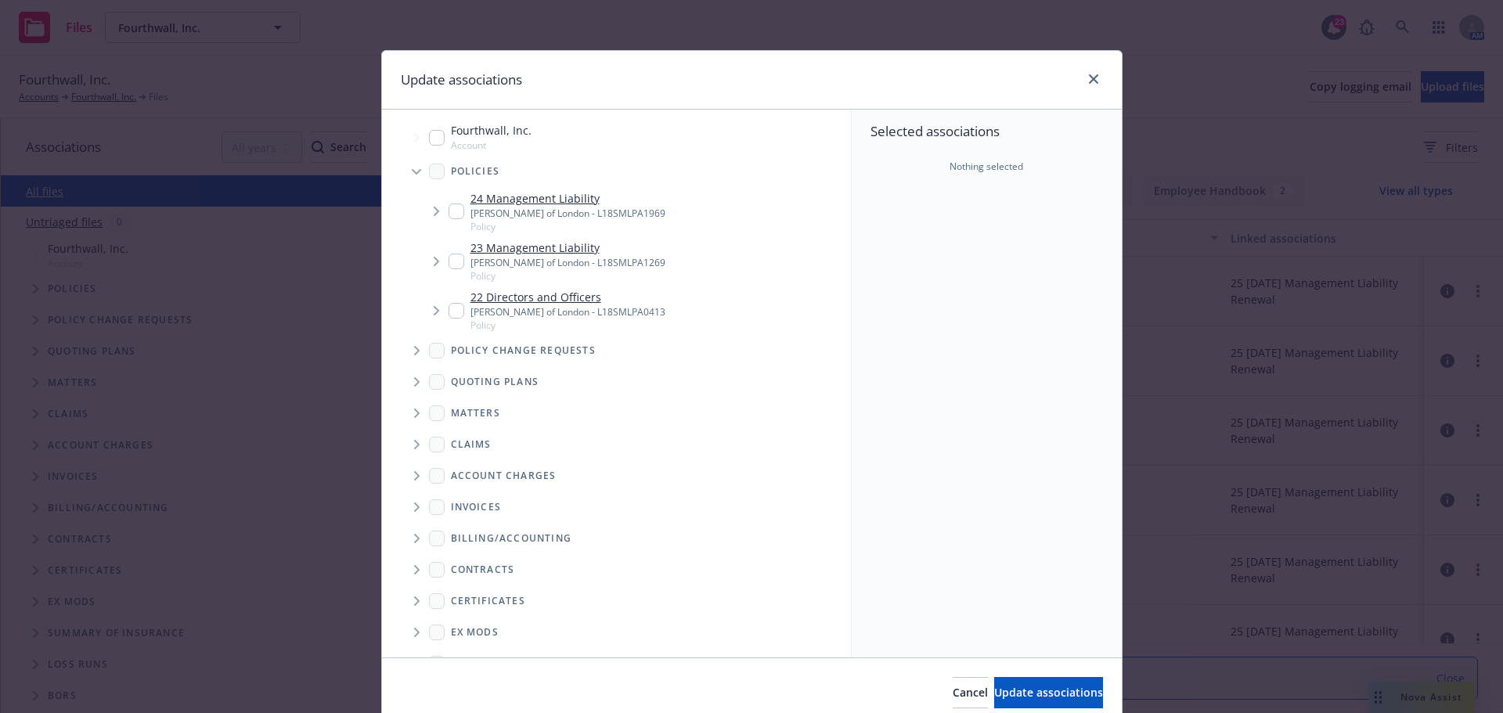
type textarea "x"
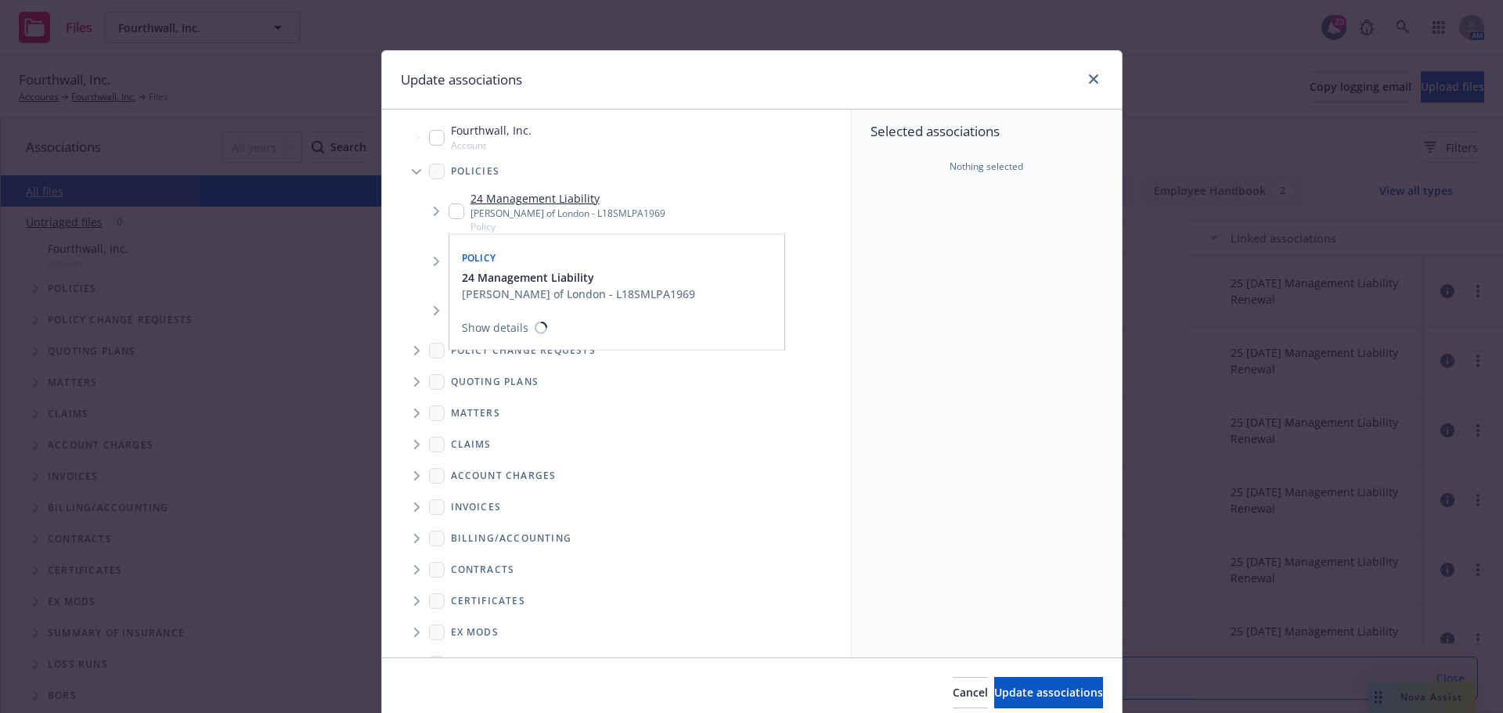
click at [449, 208] on input "Tree Example" at bounding box center [457, 212] width 16 height 16
checkbox input "true"
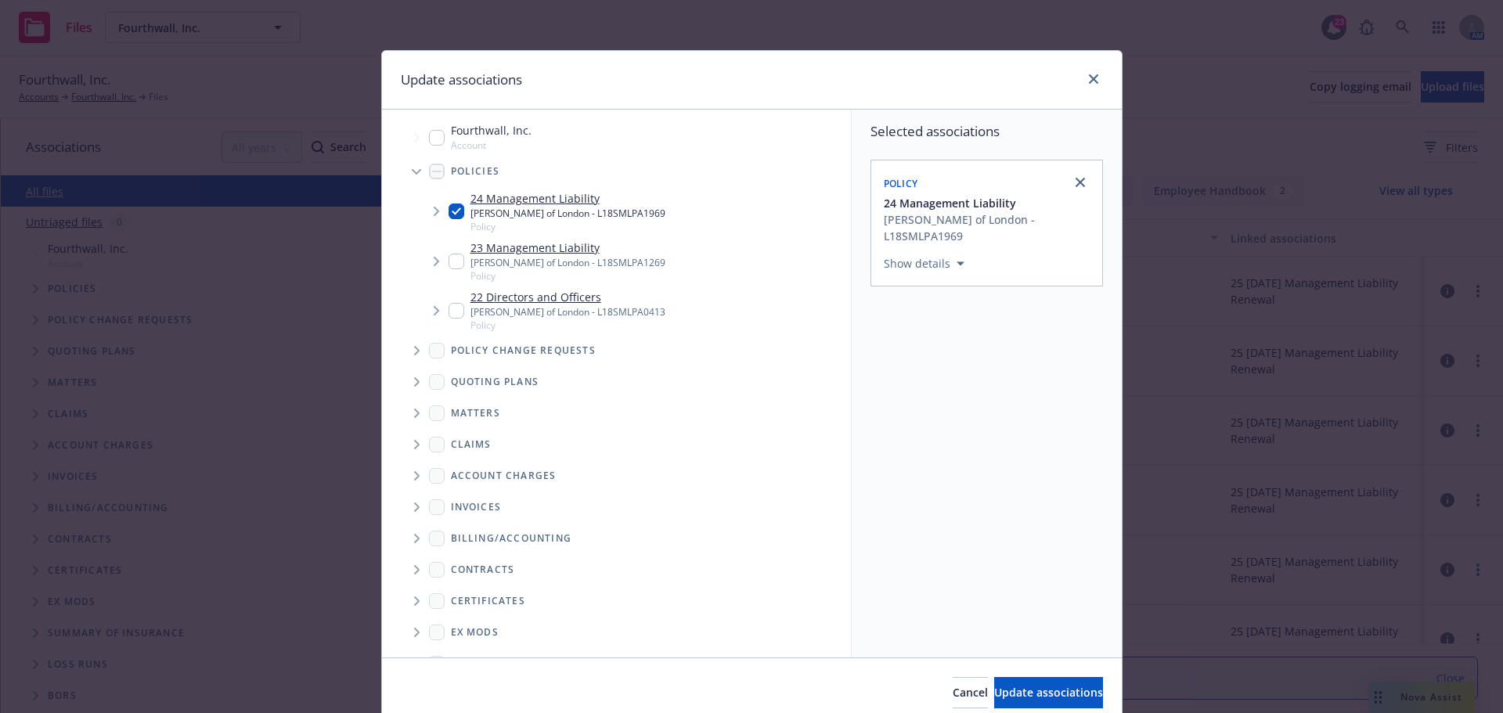
click at [449, 259] on input "Tree Example" at bounding box center [457, 262] width 16 height 16
checkbox input "true"
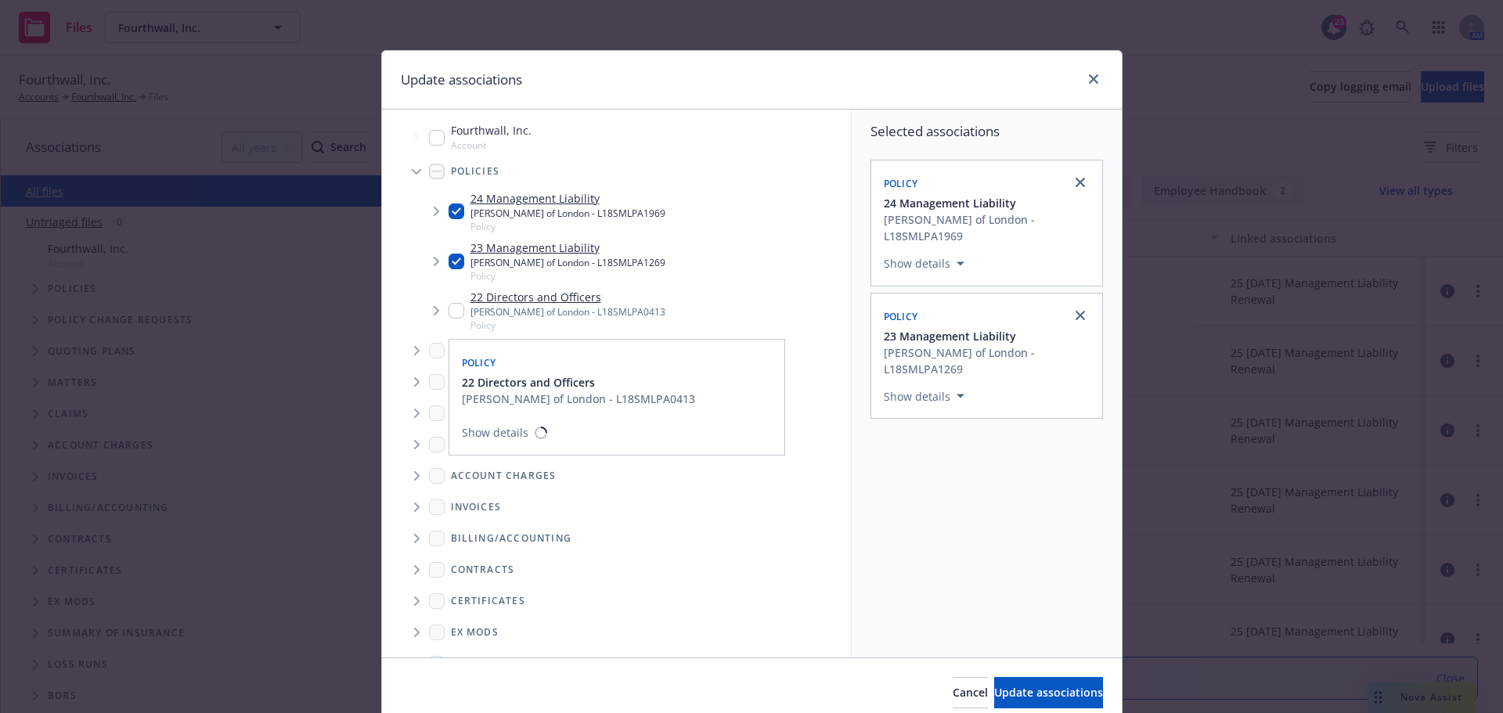
click at [455, 310] on input "Tree Example" at bounding box center [457, 311] width 16 height 16
checkbox input "true"
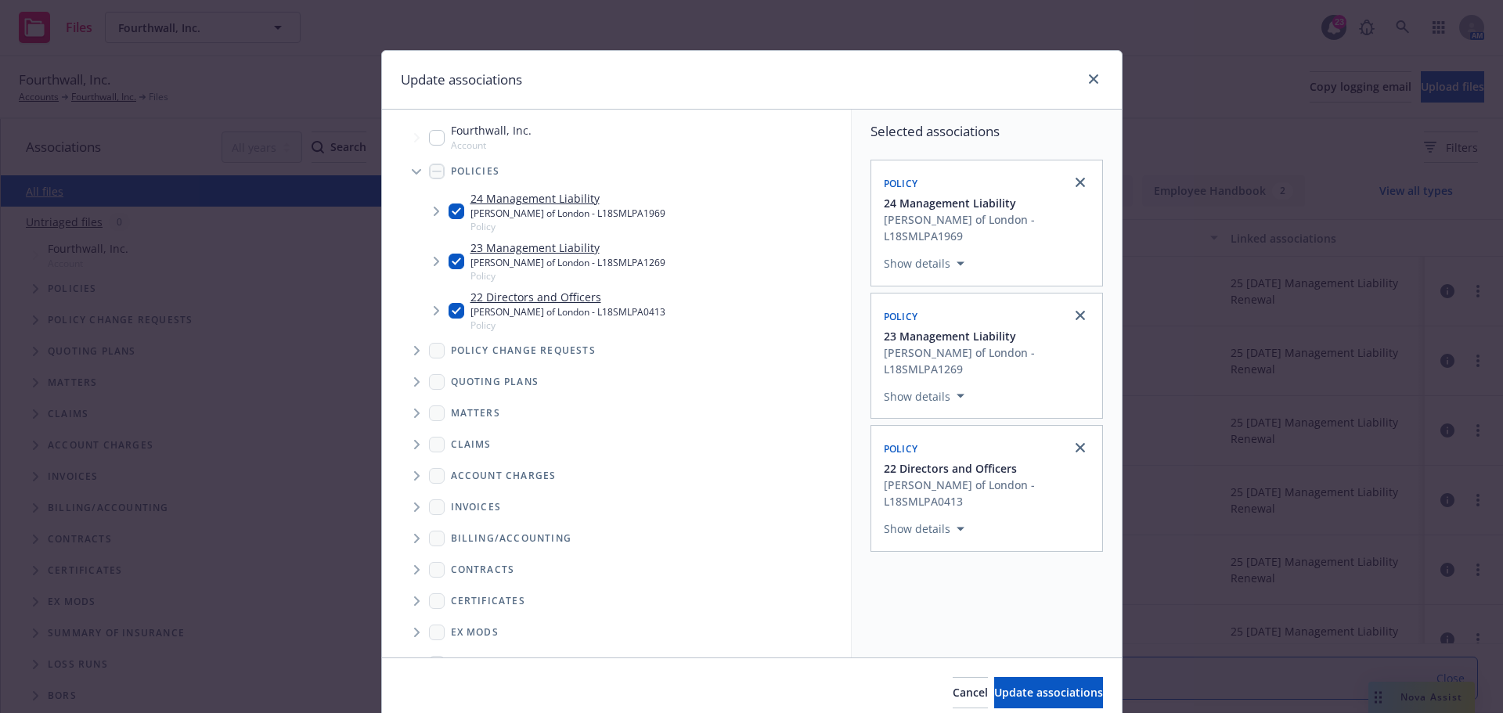
click at [406, 445] on span "Tree Example" at bounding box center [416, 444] width 25 height 25
click at [1006, 697] on span "Update associations" at bounding box center [1048, 692] width 109 height 15
type textarea "x"
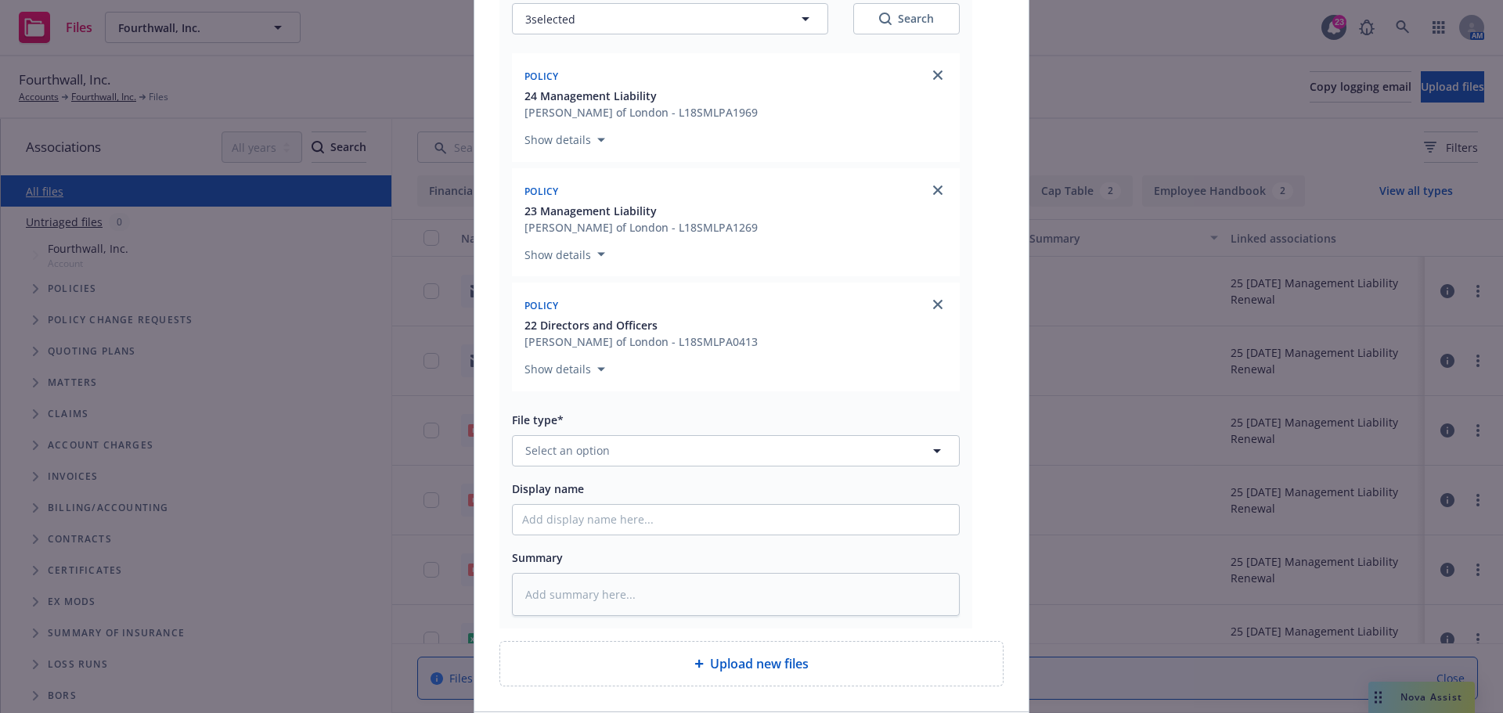
scroll to position [235, 0]
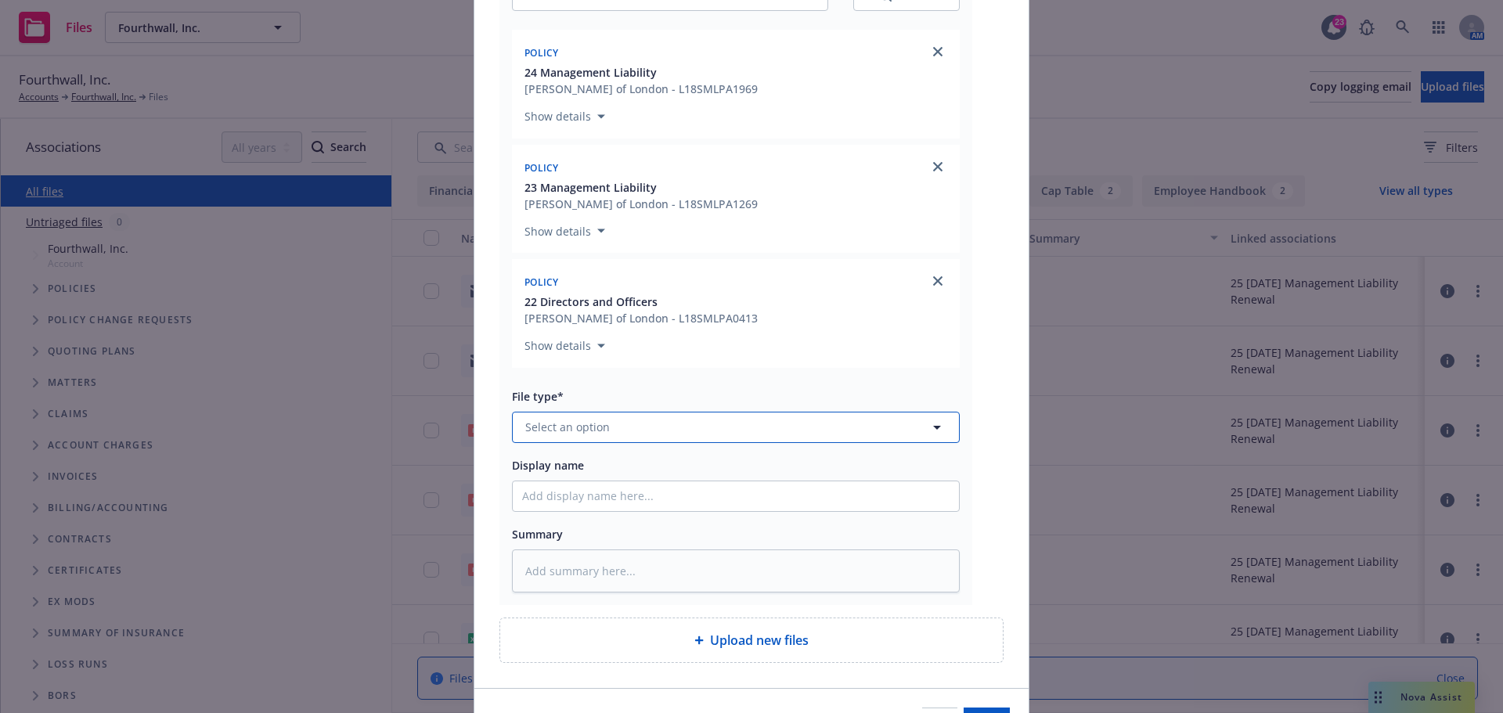
click at [564, 432] on span "Select an option" at bounding box center [567, 427] width 85 height 16
type input "claim"
click at [581, 384] on div "Claim" at bounding box center [736, 384] width 428 height 23
click at [559, 496] on input "Display name" at bounding box center [736, 497] width 446 height 30
type textarea "x"
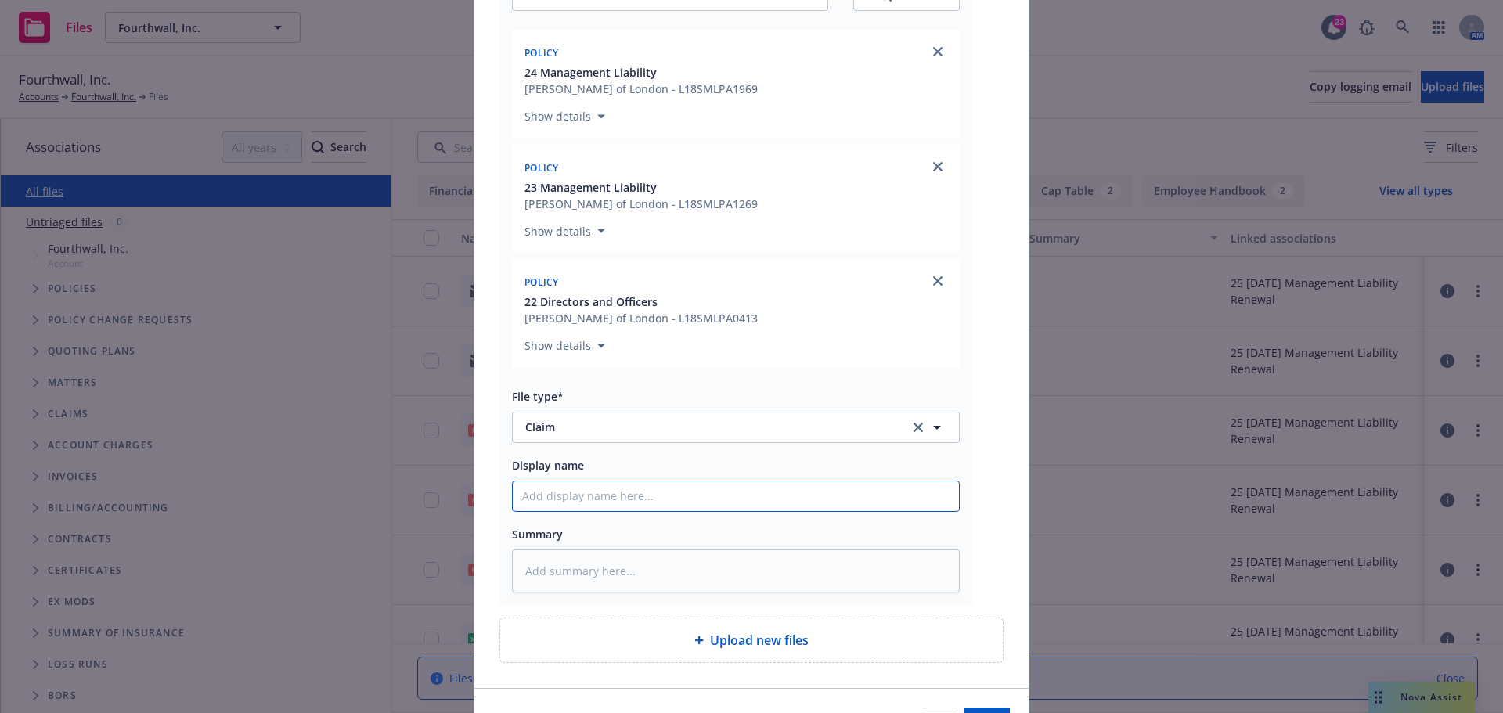
type input "C"
type textarea "x"
type input "Cla"
type textarea "x"
type input "Clai"
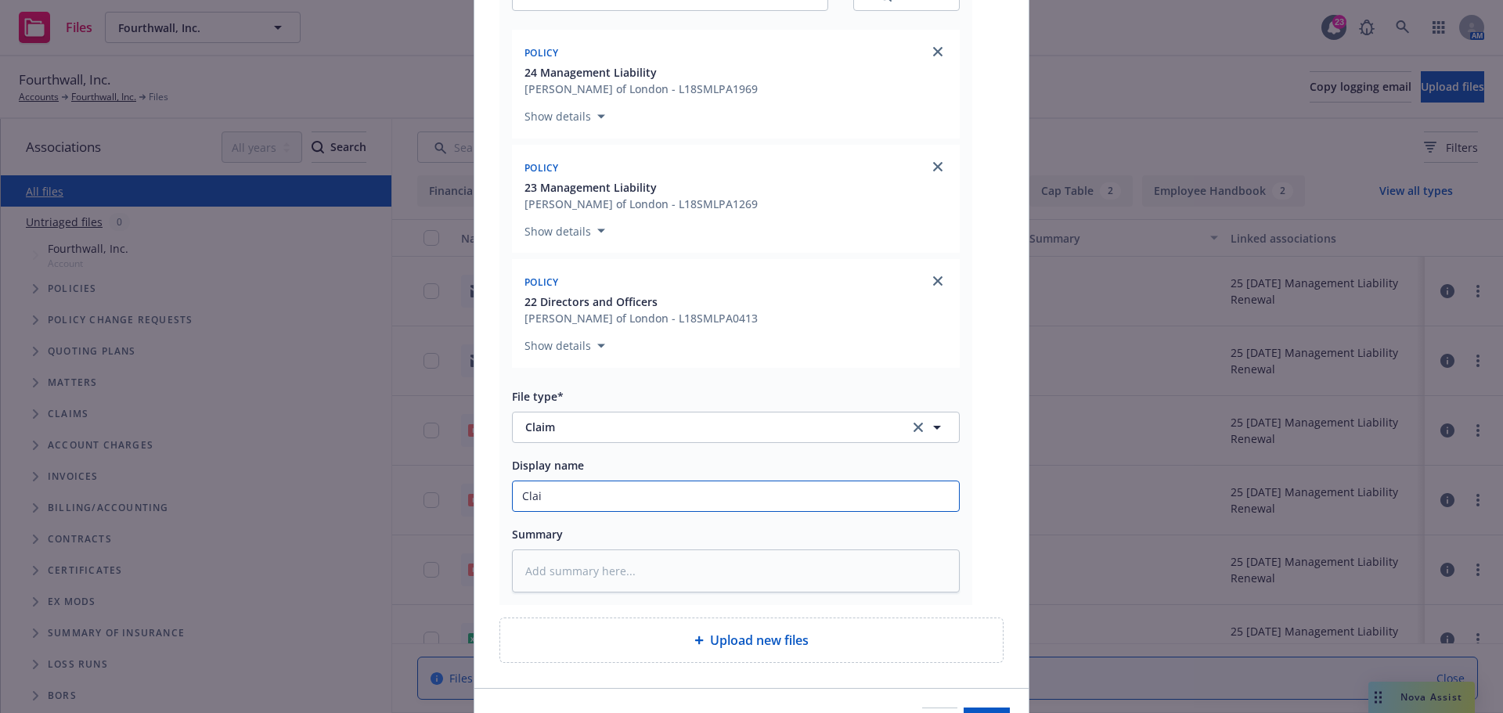
type textarea "x"
type input "Claim"
type textarea "x"
type input "Claims"
type textarea "x"
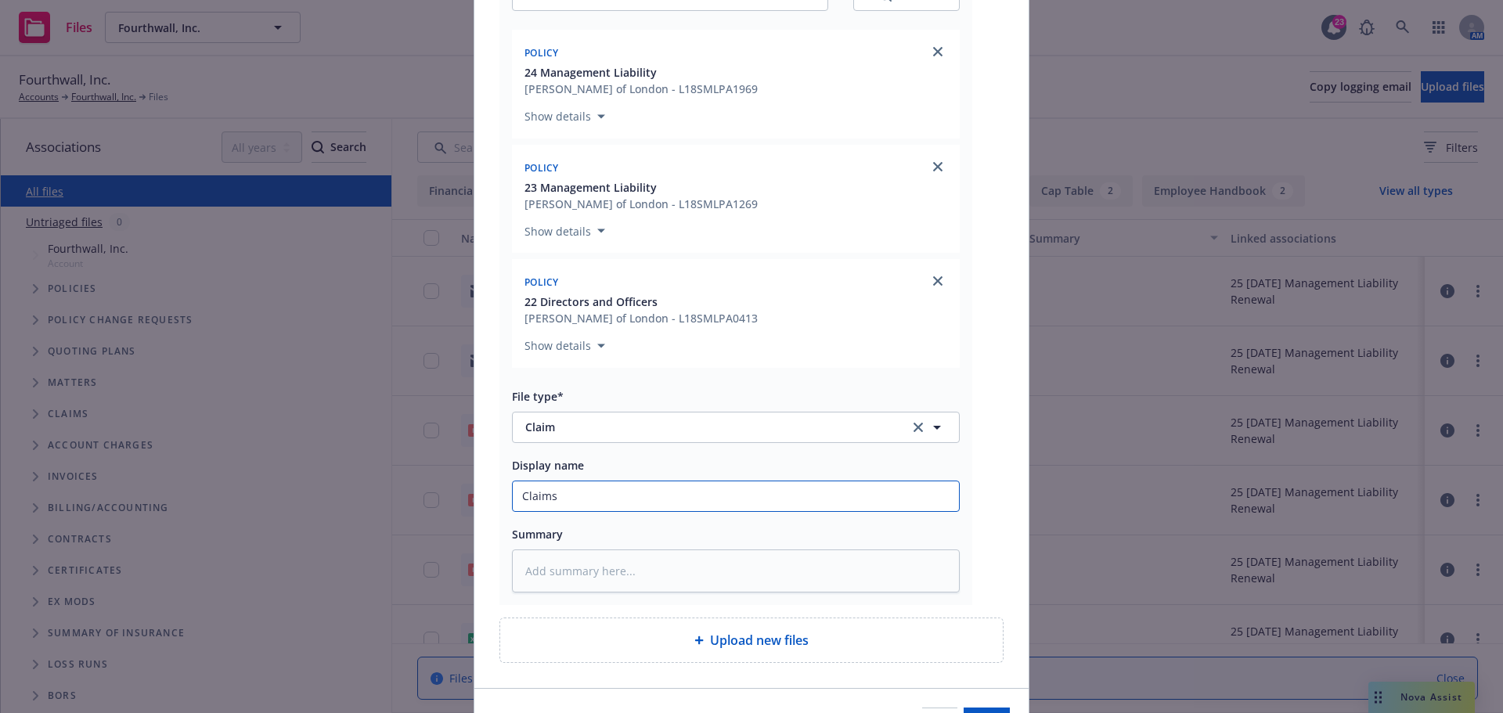
type input "Claims"
type textarea "x"
type input "Claims D"
type textarea "x"
type input "Claims De"
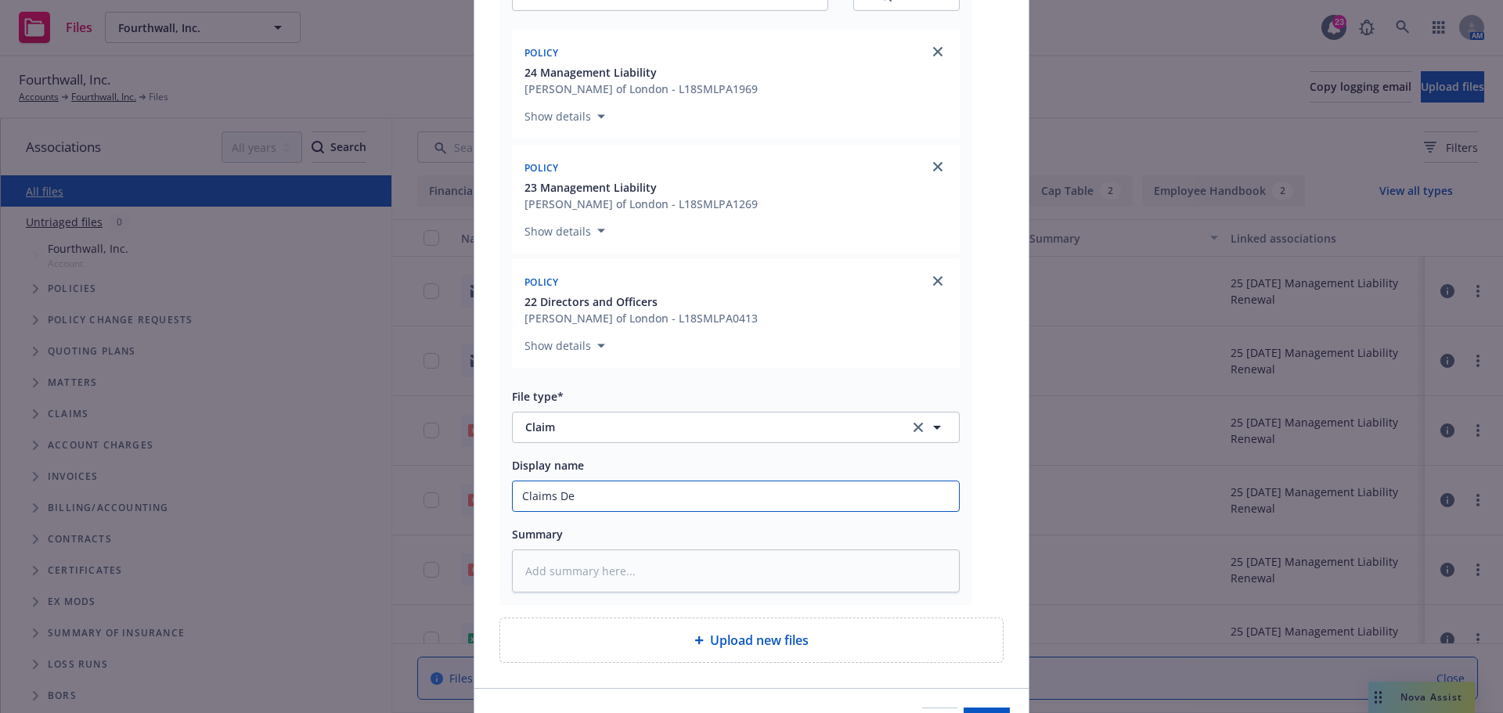
type textarea "x"
type input "Claims Det"
type textarea "x"
type input "Claims Deta"
type textarea "x"
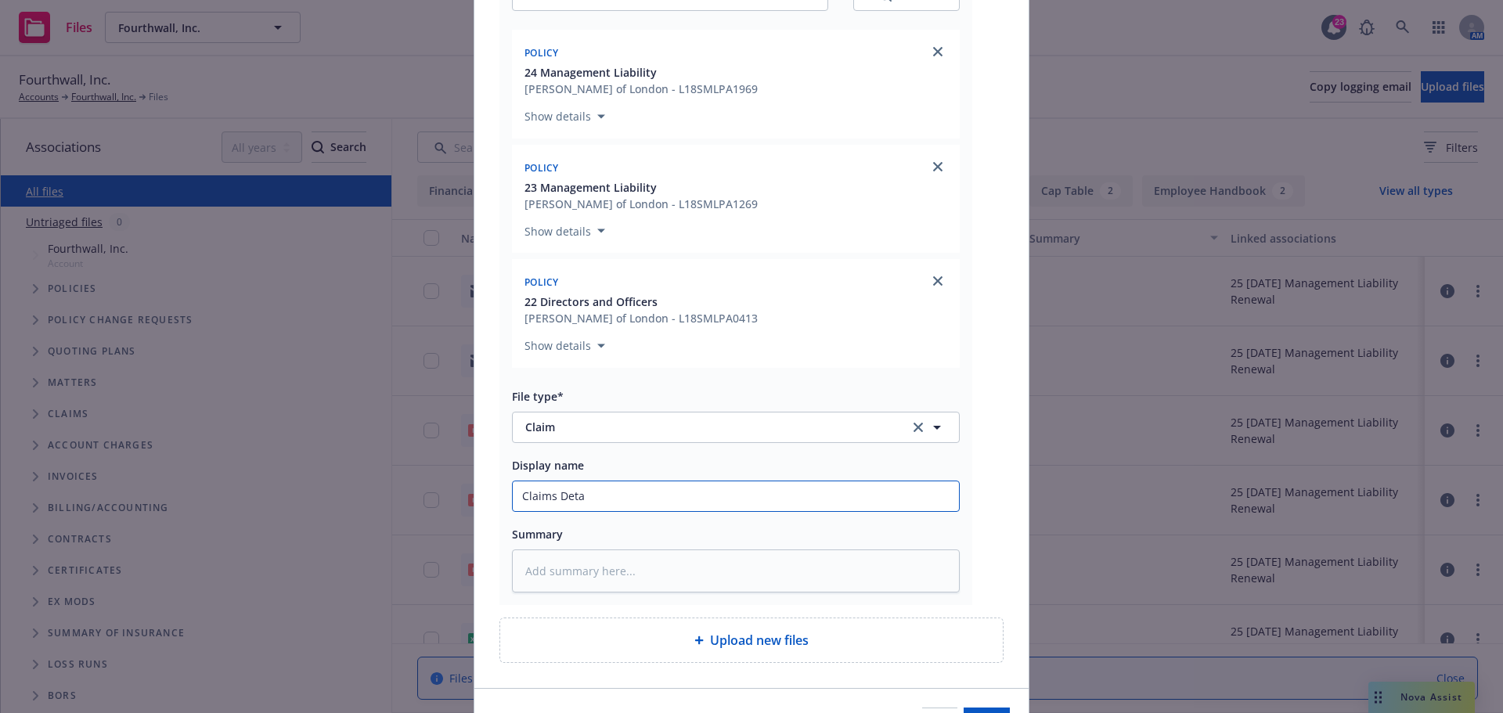
type input "Claims Detai"
type textarea "x"
type input "Claims Detail"
type textarea "x"
type input "Claims Details"
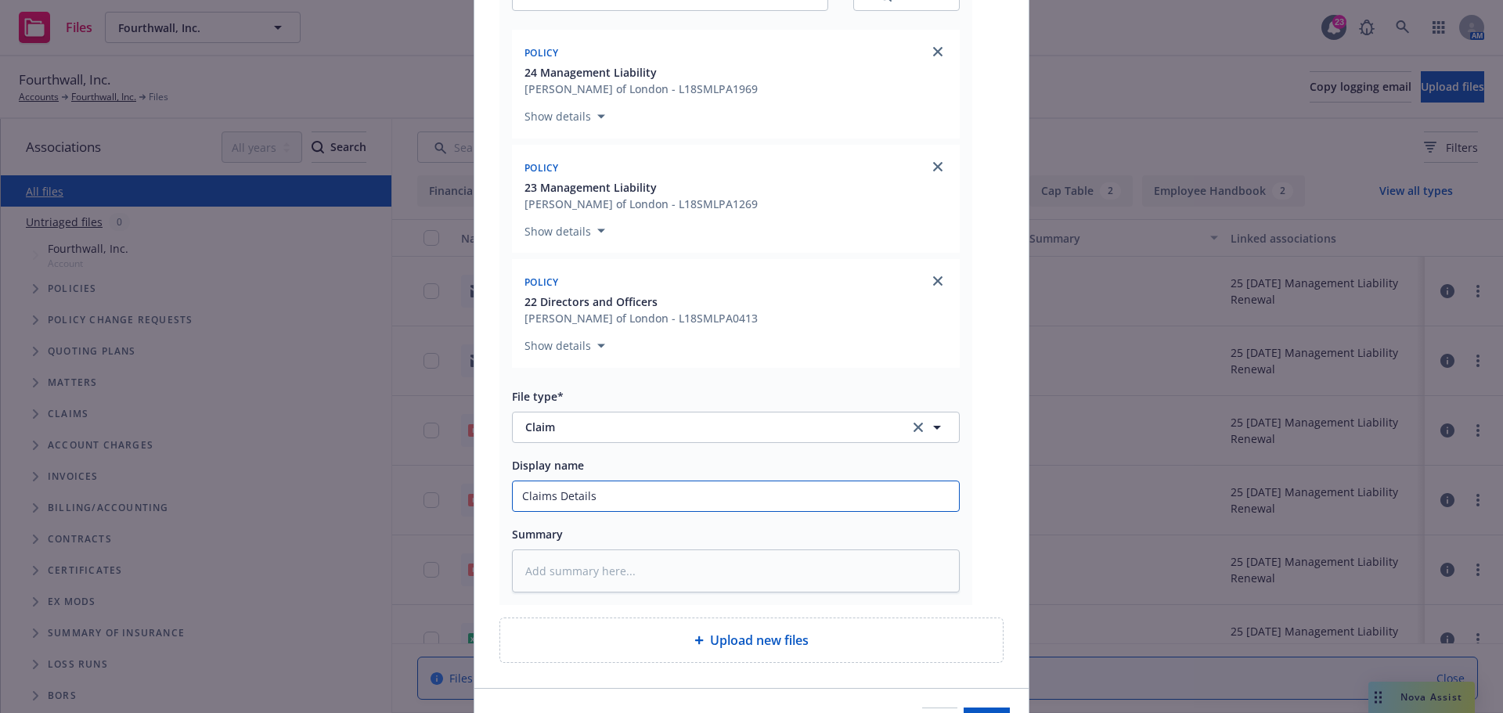
type textarea "x"
type input "Claims Details"
click at [645, 498] on input "Claims Details" at bounding box center [736, 497] width 446 height 30
paste input "Carol Price, Jill Cook, and Pedro Martinez"
type textarea "x"
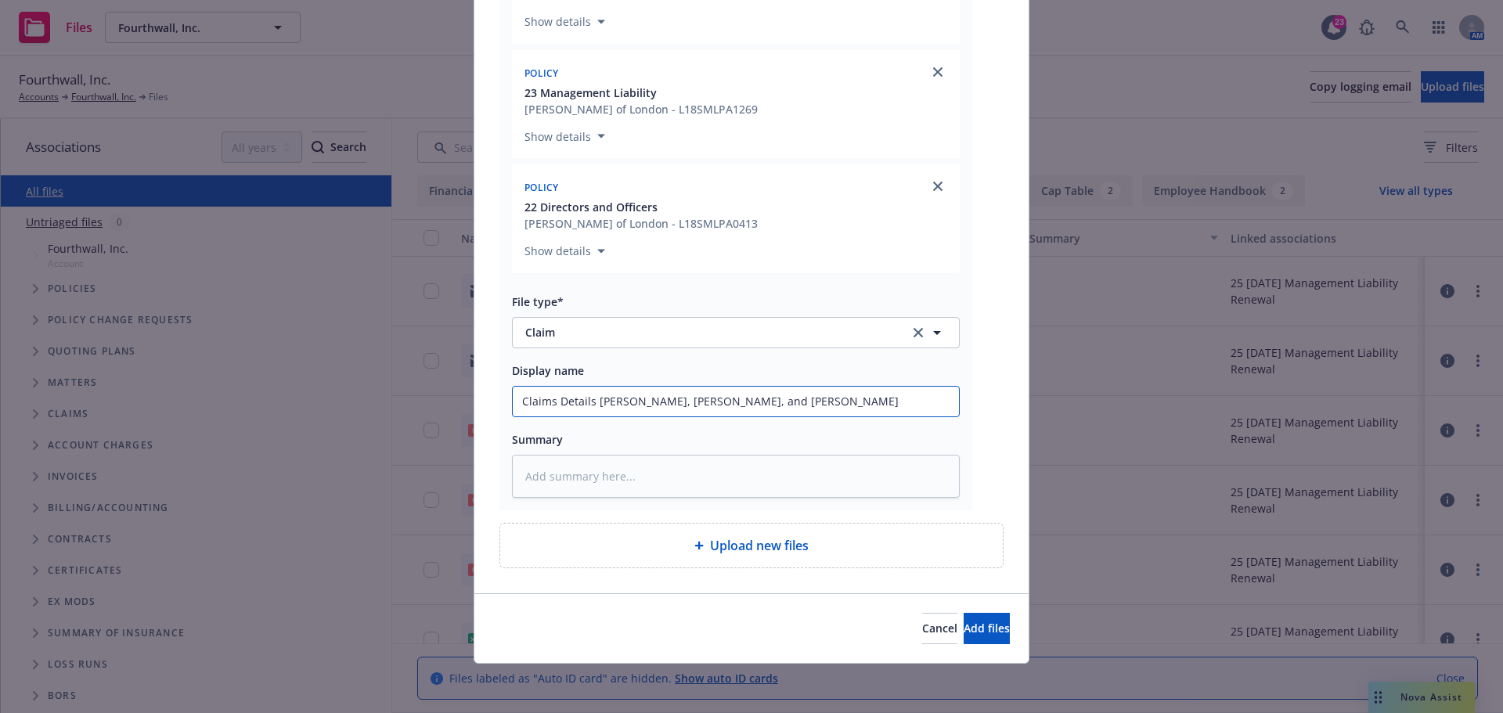
scroll to position [330, 0]
type input "Claims Details Carol Price, Jill Cook, and Pedro Martinez"
click at [968, 636] on button "Add files" at bounding box center [987, 627] width 46 height 31
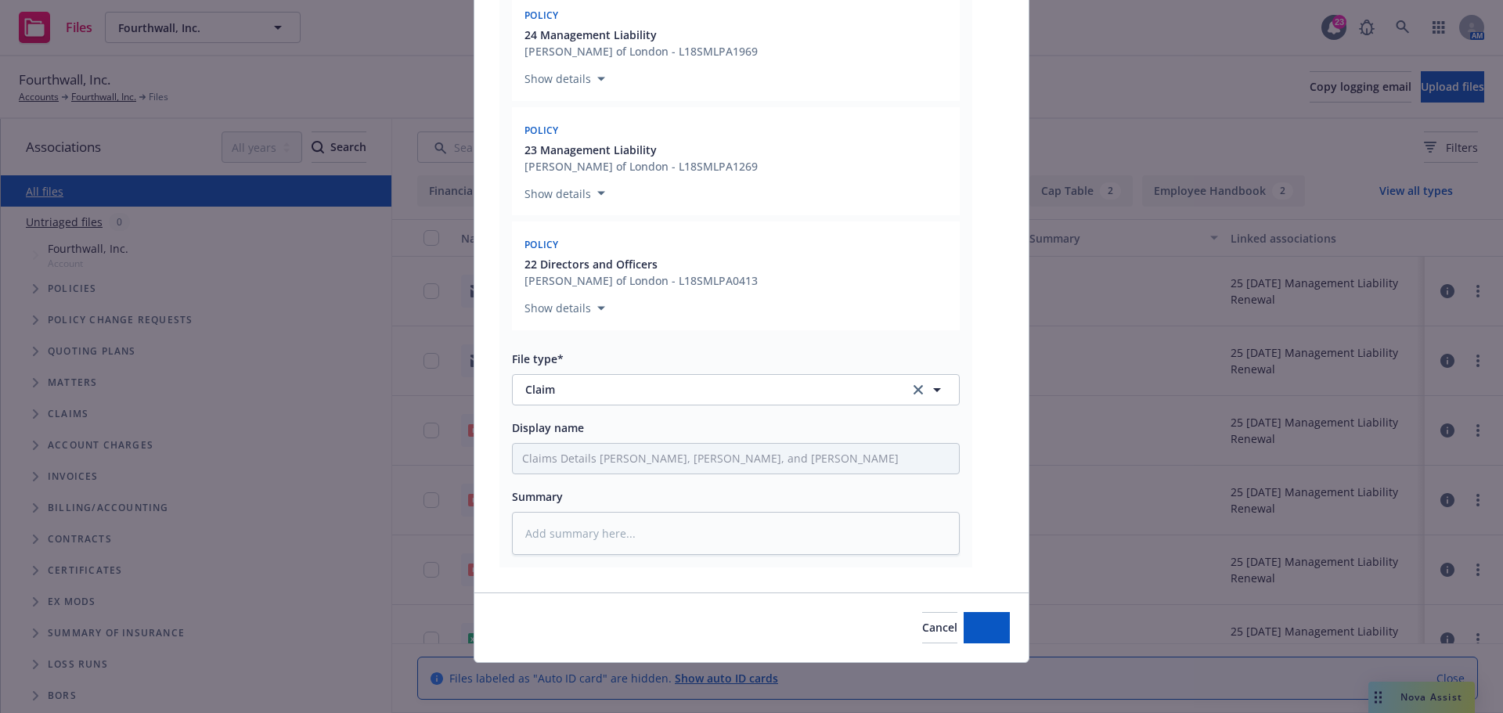
scroll to position [272, 0]
type textarea "x"
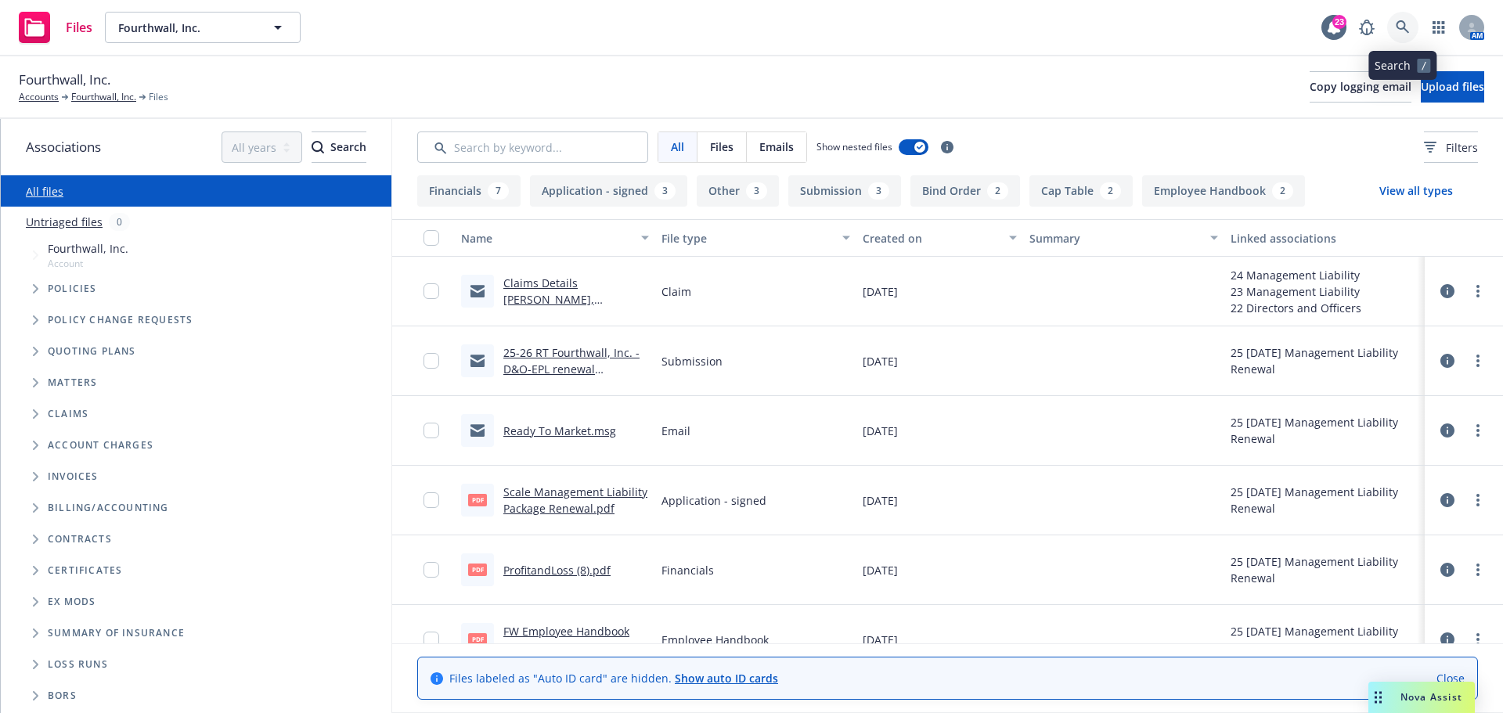
click at [1413, 27] on link at bounding box center [1402, 27] width 31 height 31
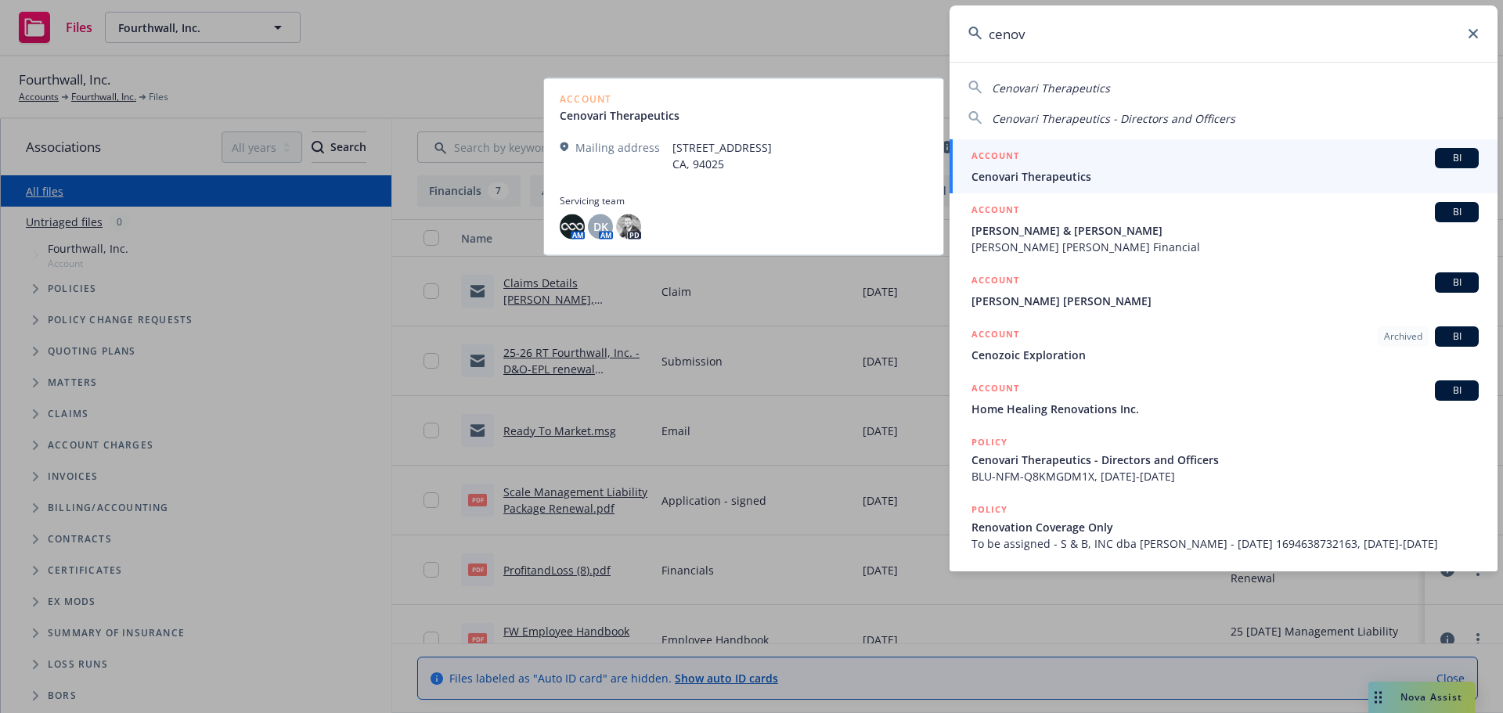
type input "cenov"
click at [1032, 172] on span "Cenovari Therapeutics" at bounding box center [1225, 176] width 507 height 16
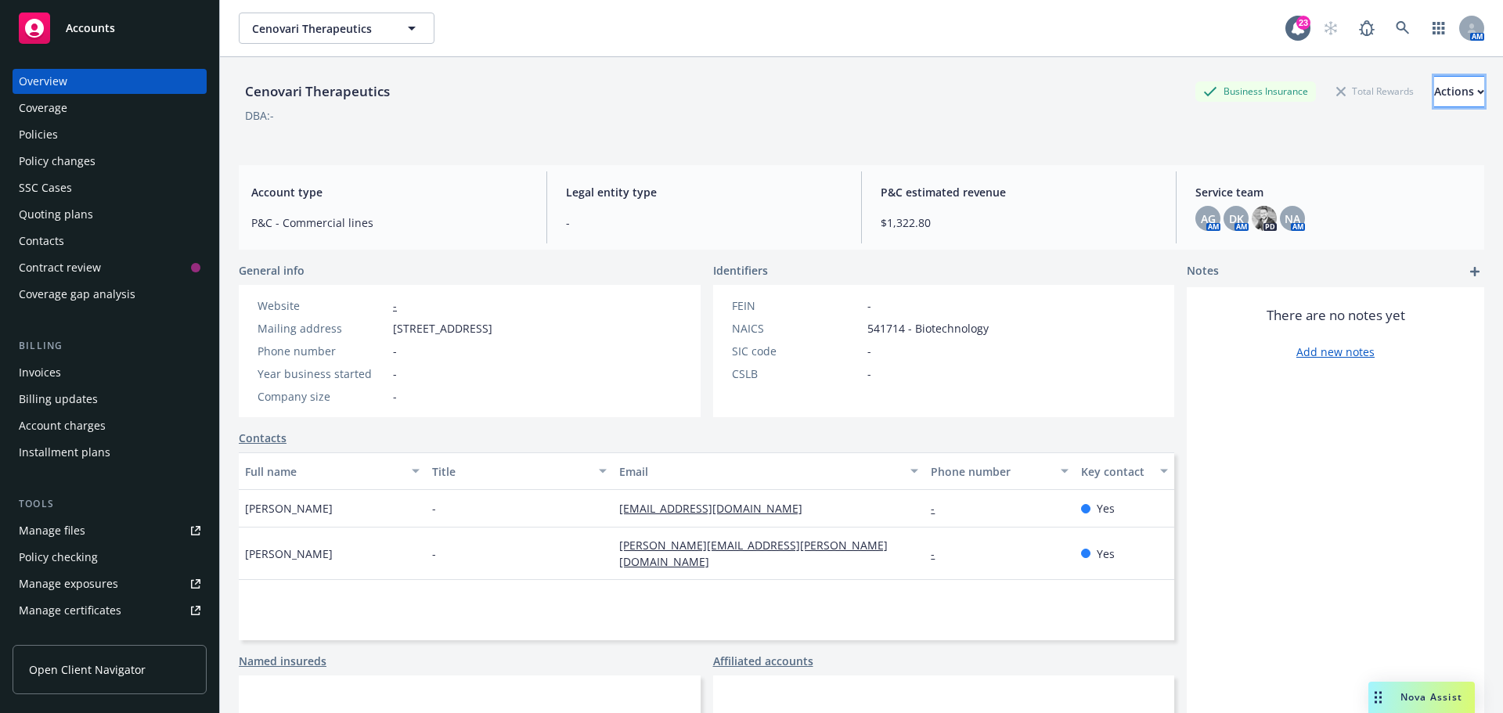
drag, startPoint x: 1442, startPoint y: 92, endPoint x: 1432, endPoint y: 94, distance: 10.4
click at [1439, 92] on div "Actions" at bounding box center [1459, 92] width 50 height 30
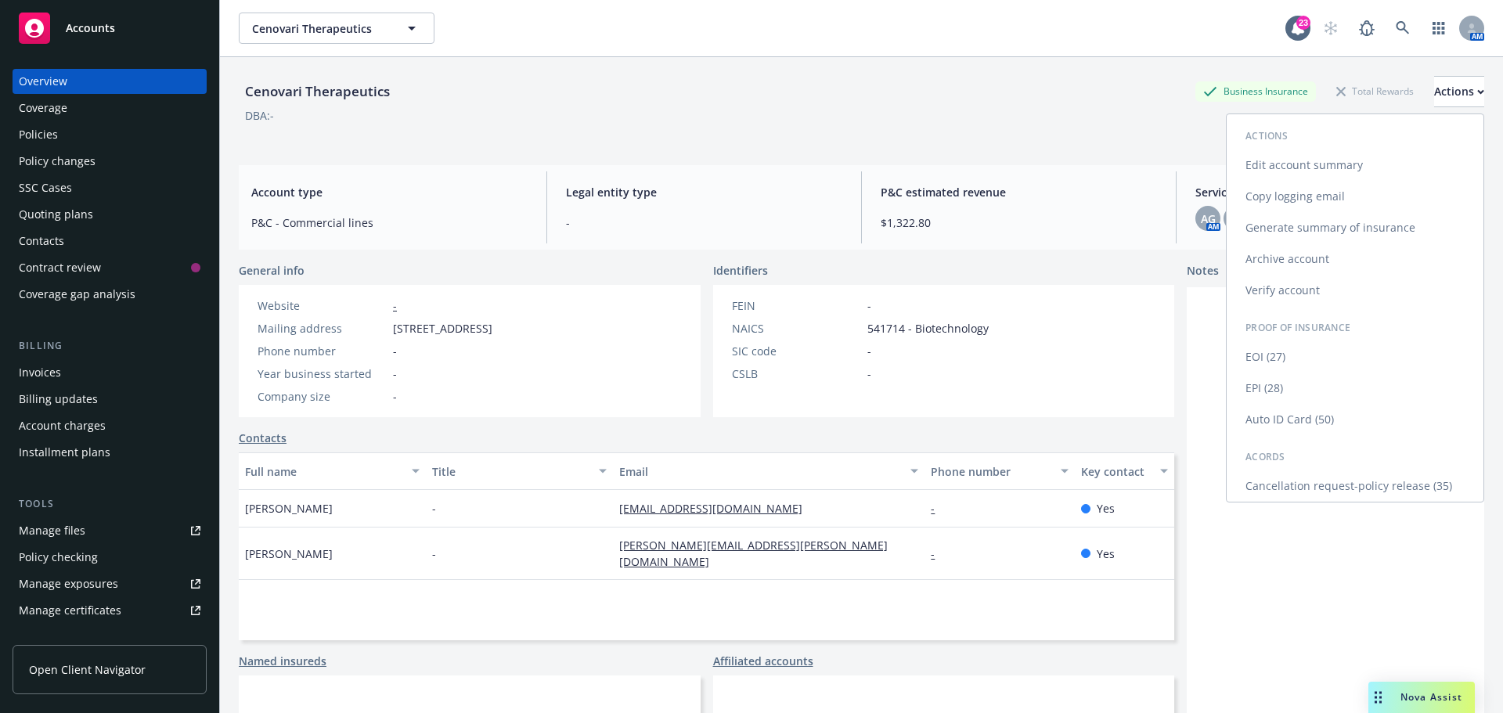
click at [1286, 164] on link "Edit account summary" at bounding box center [1355, 165] width 257 height 31
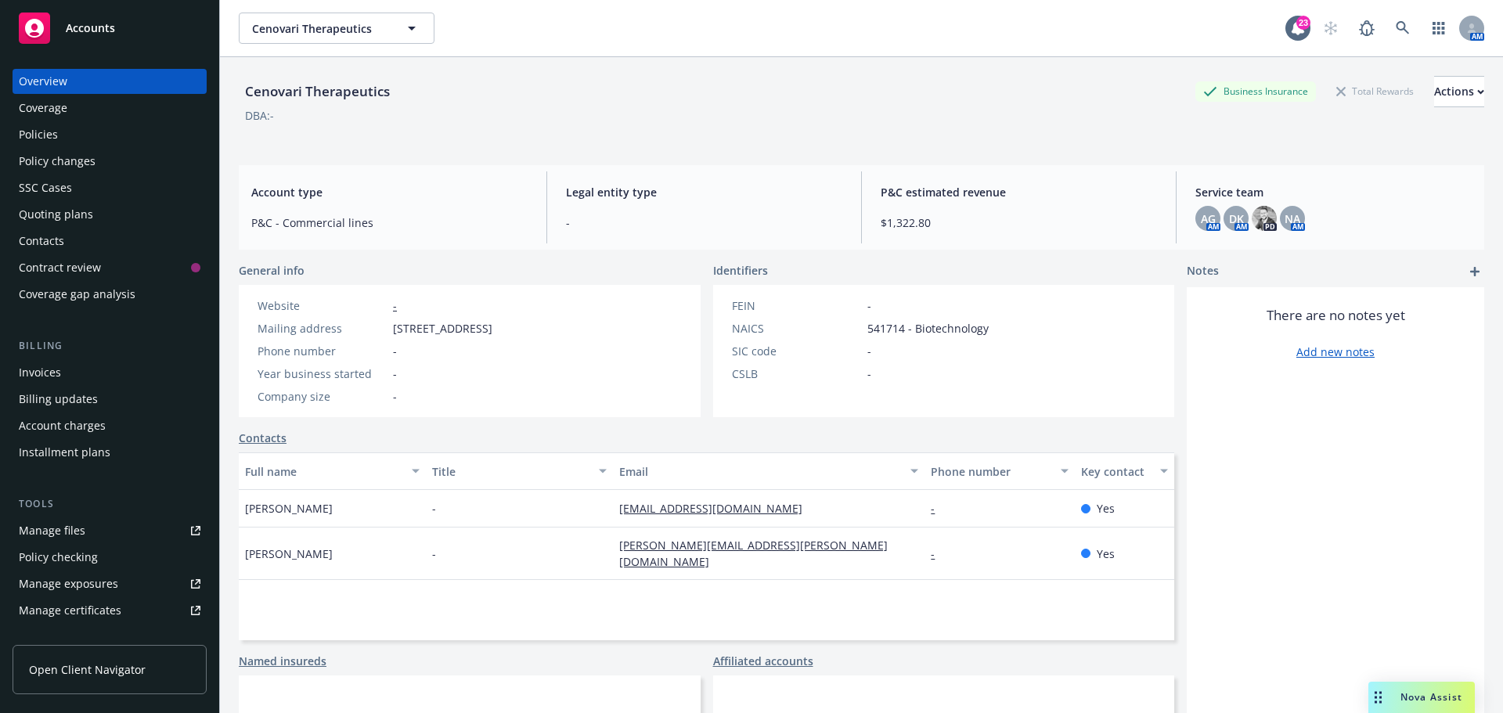
select select "US"
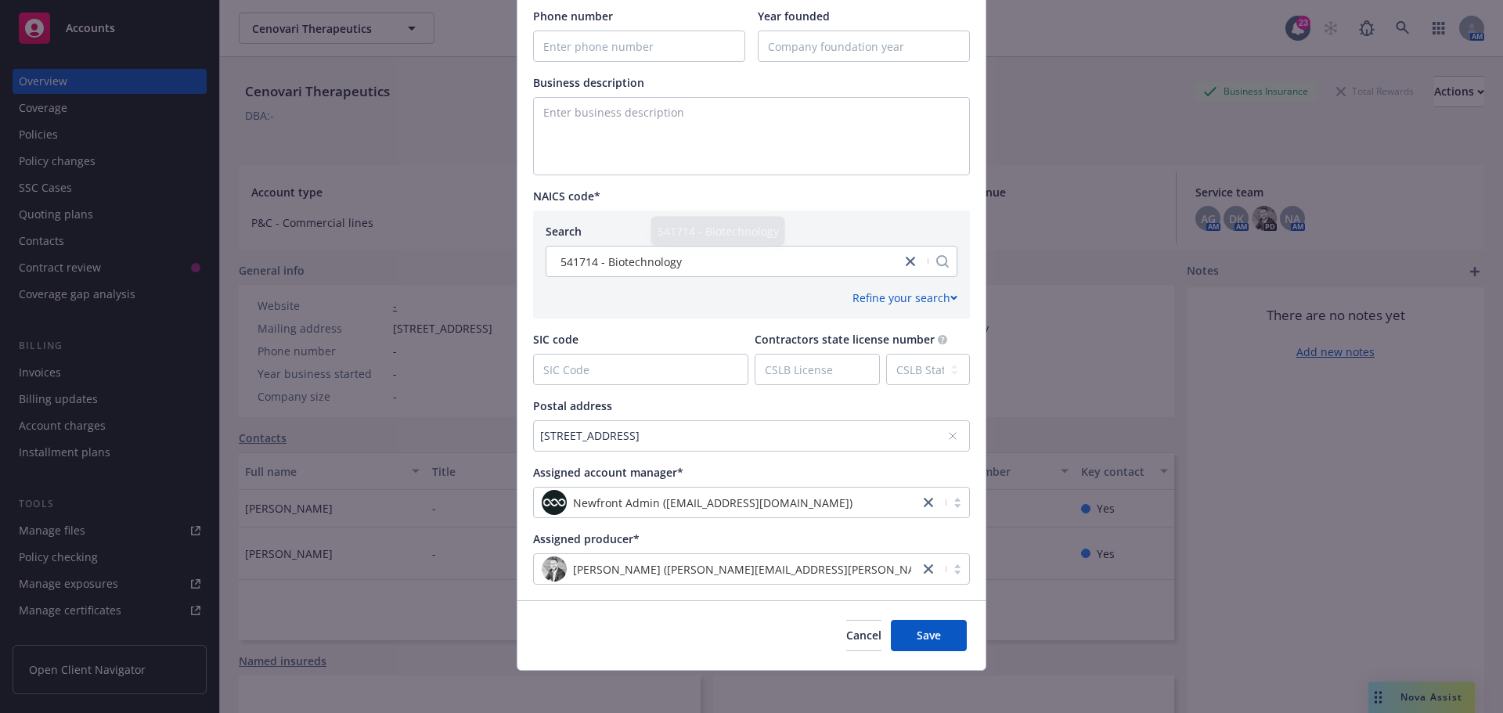
scroll to position [500, 0]
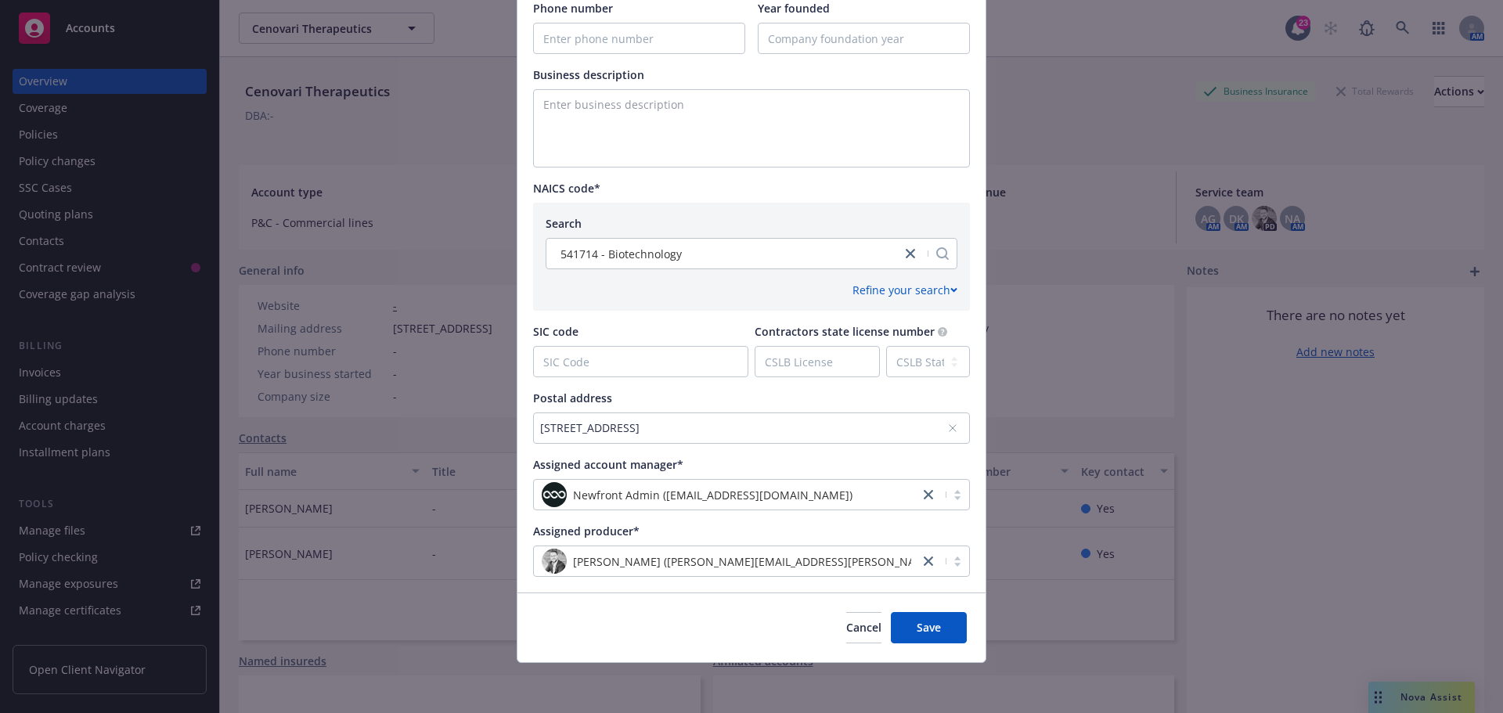
click at [804, 430] on div "3475 Edison Way, Menlo Park, CA, 94025, USA" at bounding box center [743, 428] width 407 height 16
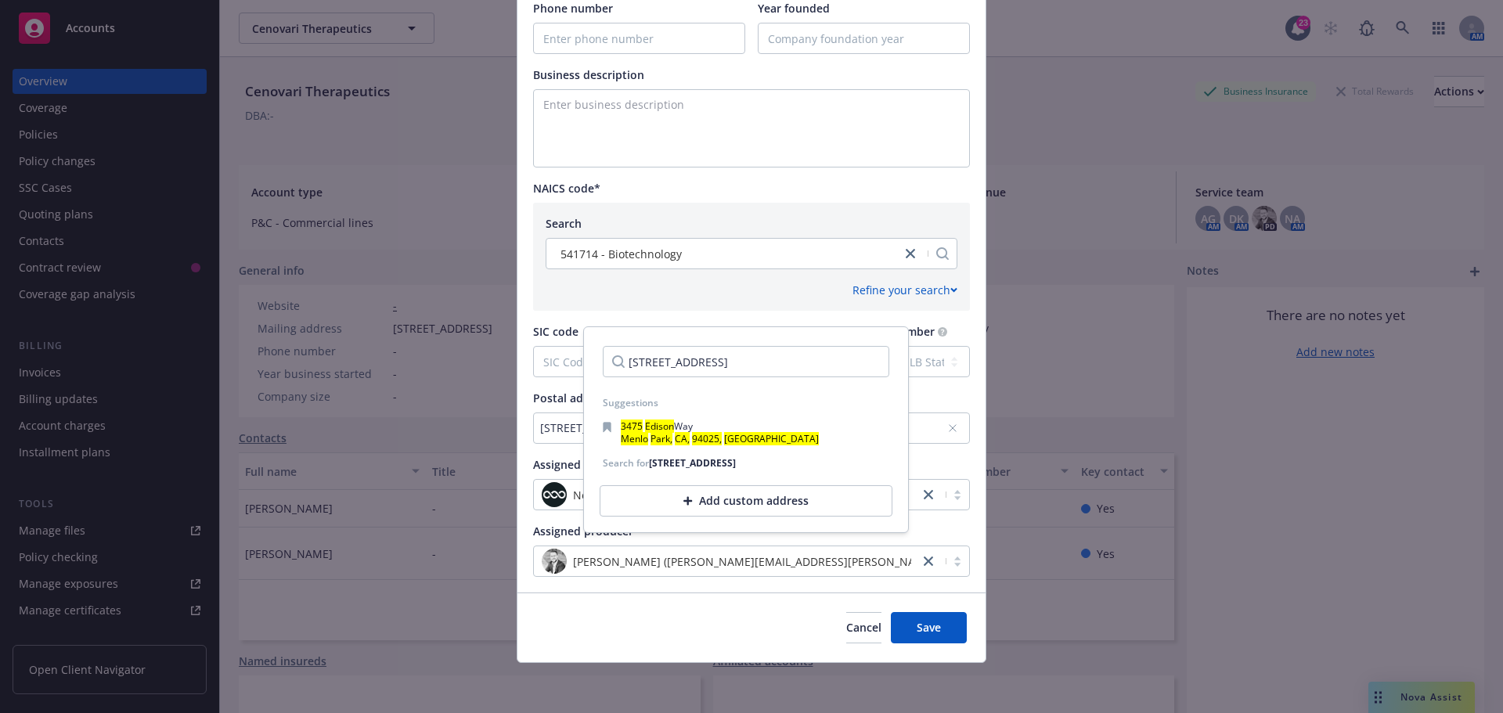
click at [693, 354] on input "3475 Edison Way, Menlo Park, CA, 94025, USA" at bounding box center [746, 361] width 287 height 31
drag, startPoint x: 630, startPoint y: 363, endPoint x: 885, endPoint y: 359, distance: 254.5
click at [885, 359] on div "3475 Edison Way, Menlo Park, CA, 94025, USA" at bounding box center [746, 362] width 312 height 56
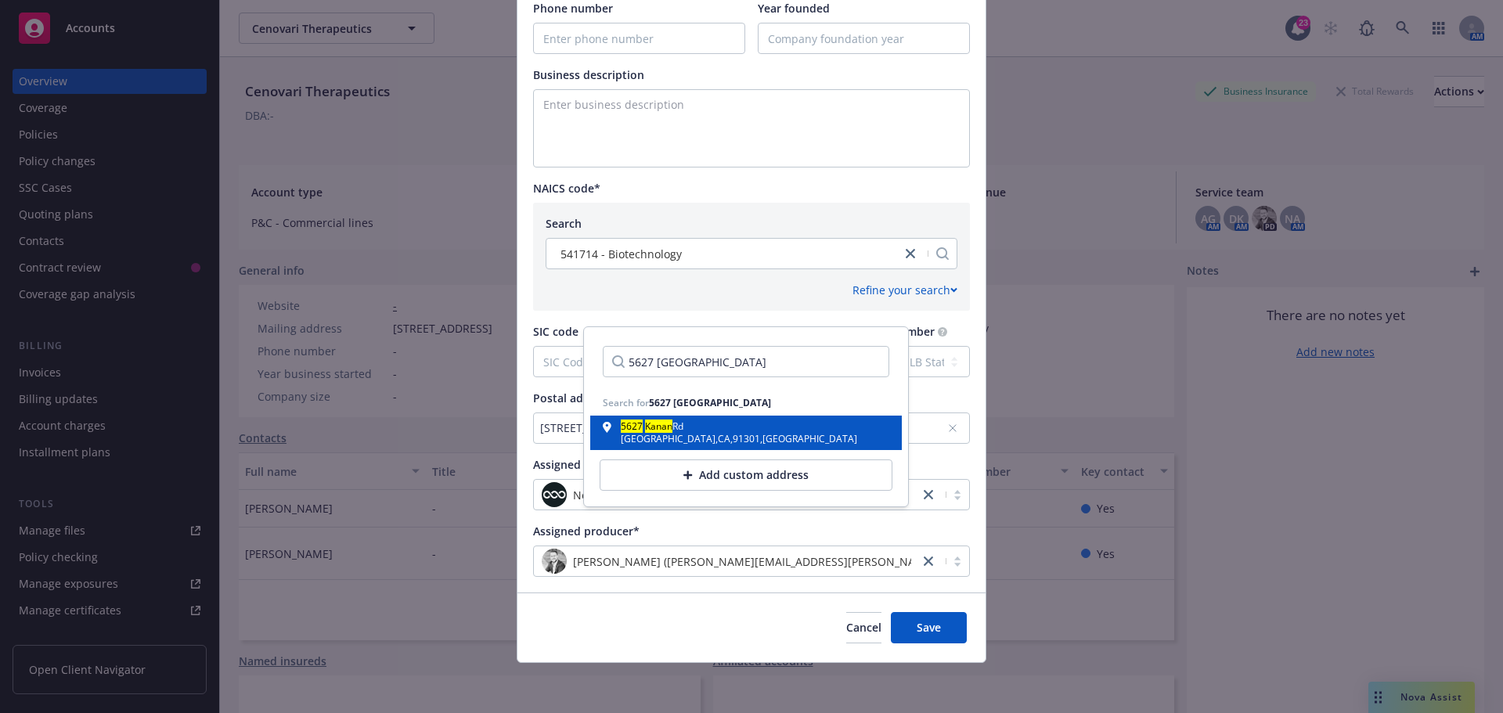
type input "5627 Kanan"
click at [691, 435] on div "Agoura Hills , CA , 91301 , USA" at bounding box center [739, 439] width 236 height 9
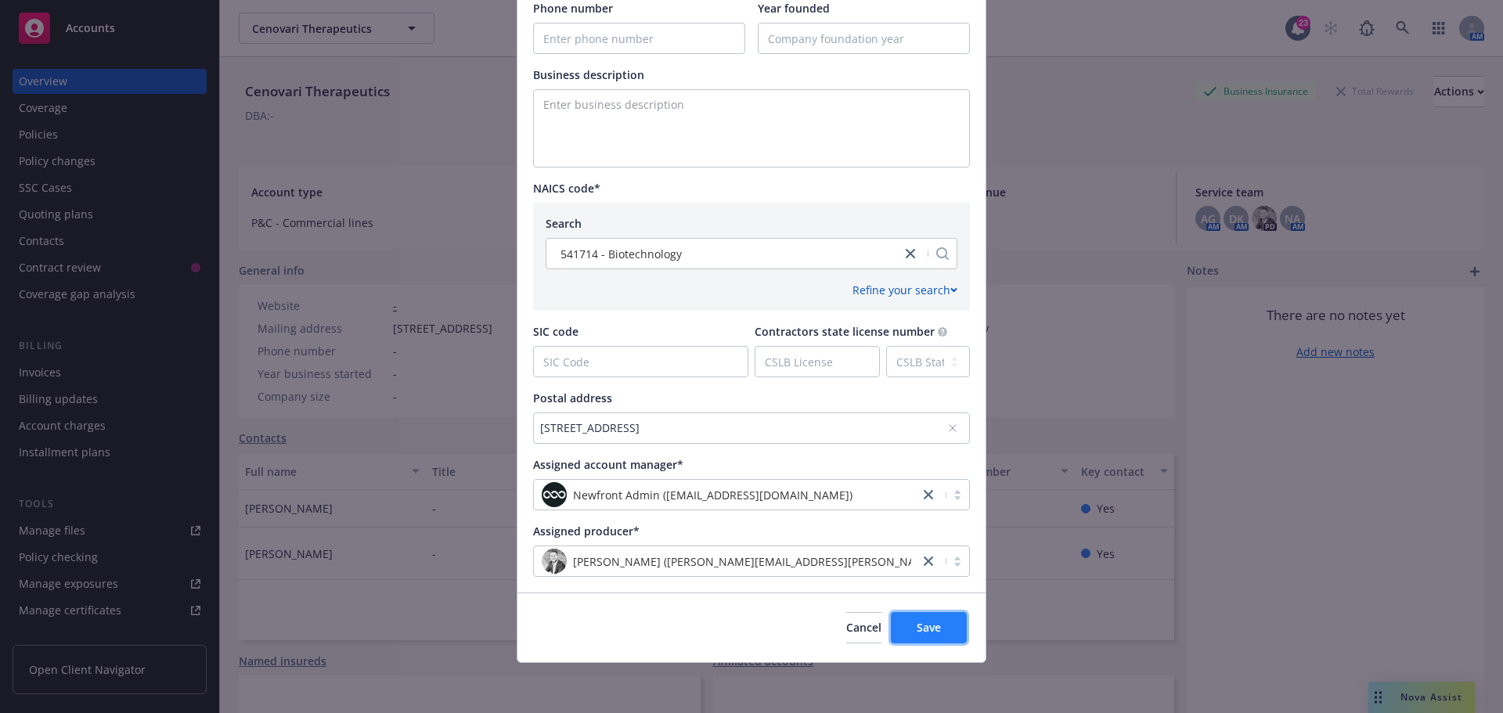
click at [928, 635] on span "Save" at bounding box center [929, 627] width 24 height 15
